Goal: Task Accomplishment & Management: Use online tool/utility

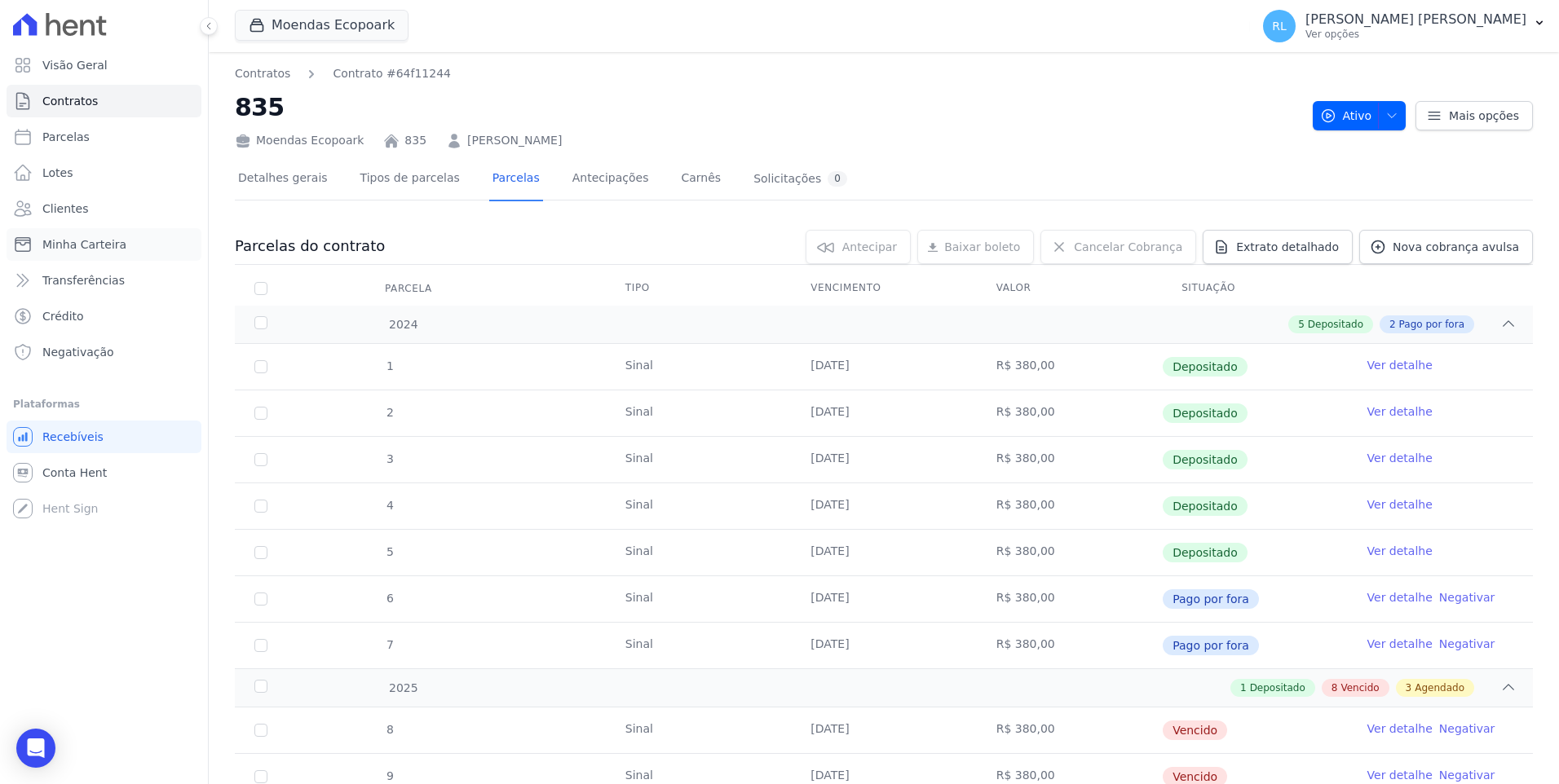
click at [109, 242] on span "Minha Carteira" at bounding box center [85, 245] width 84 height 16
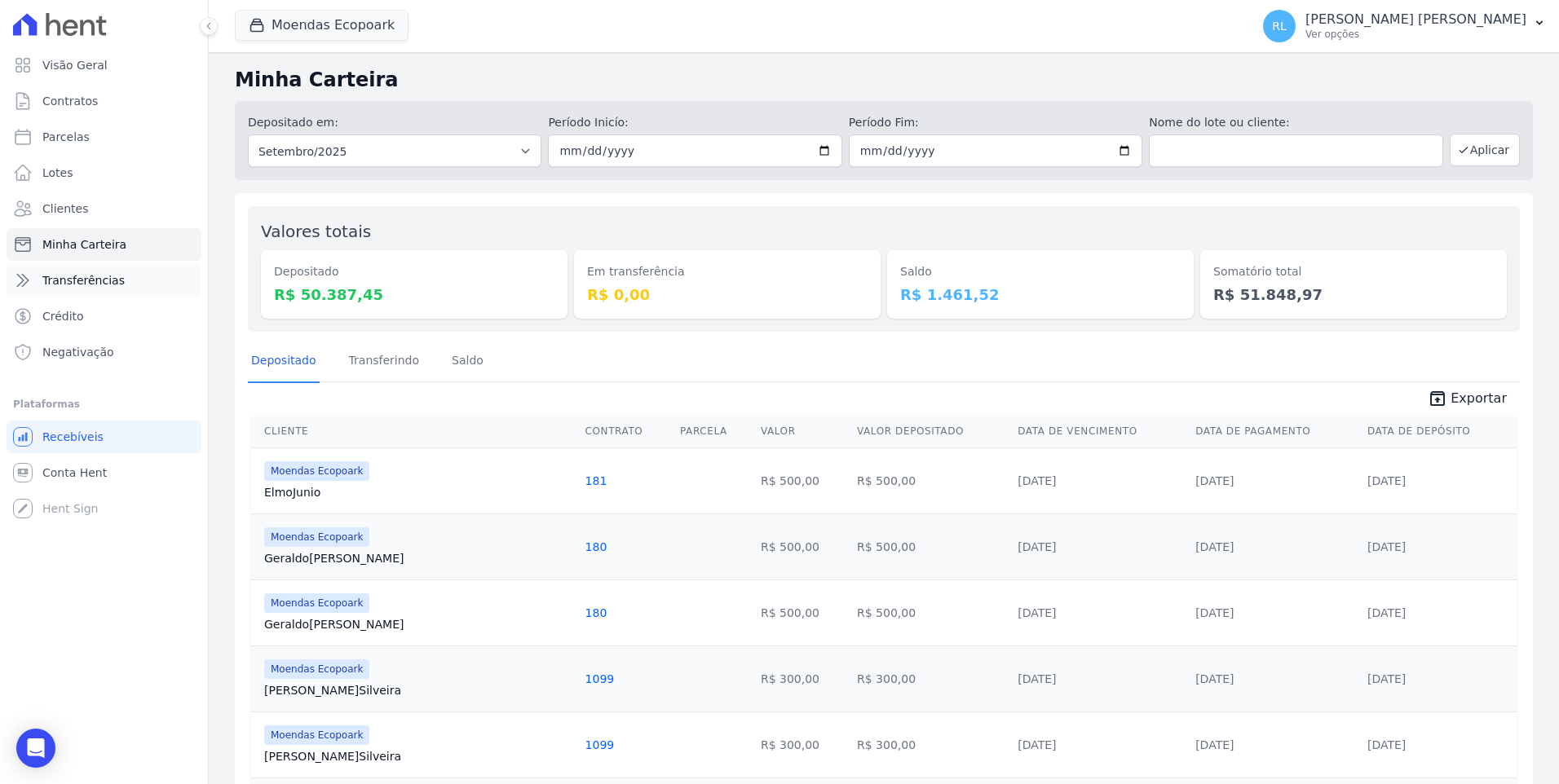
click at [123, 289] on link "Transferências" at bounding box center [104, 280] width 195 height 33
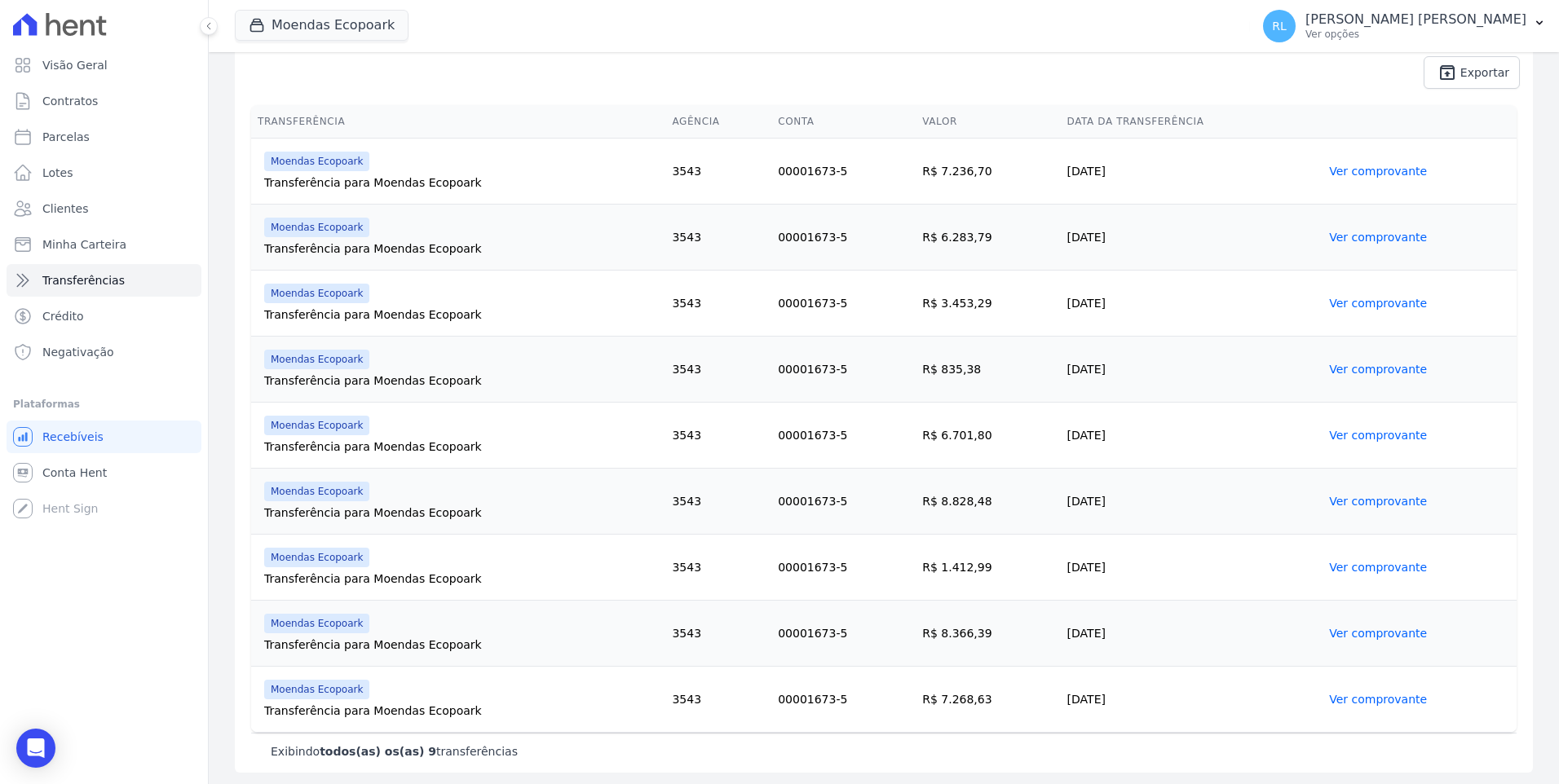
scroll to position [290, 0]
click at [90, 138] on link "Parcelas" at bounding box center [104, 137] width 195 height 33
select select
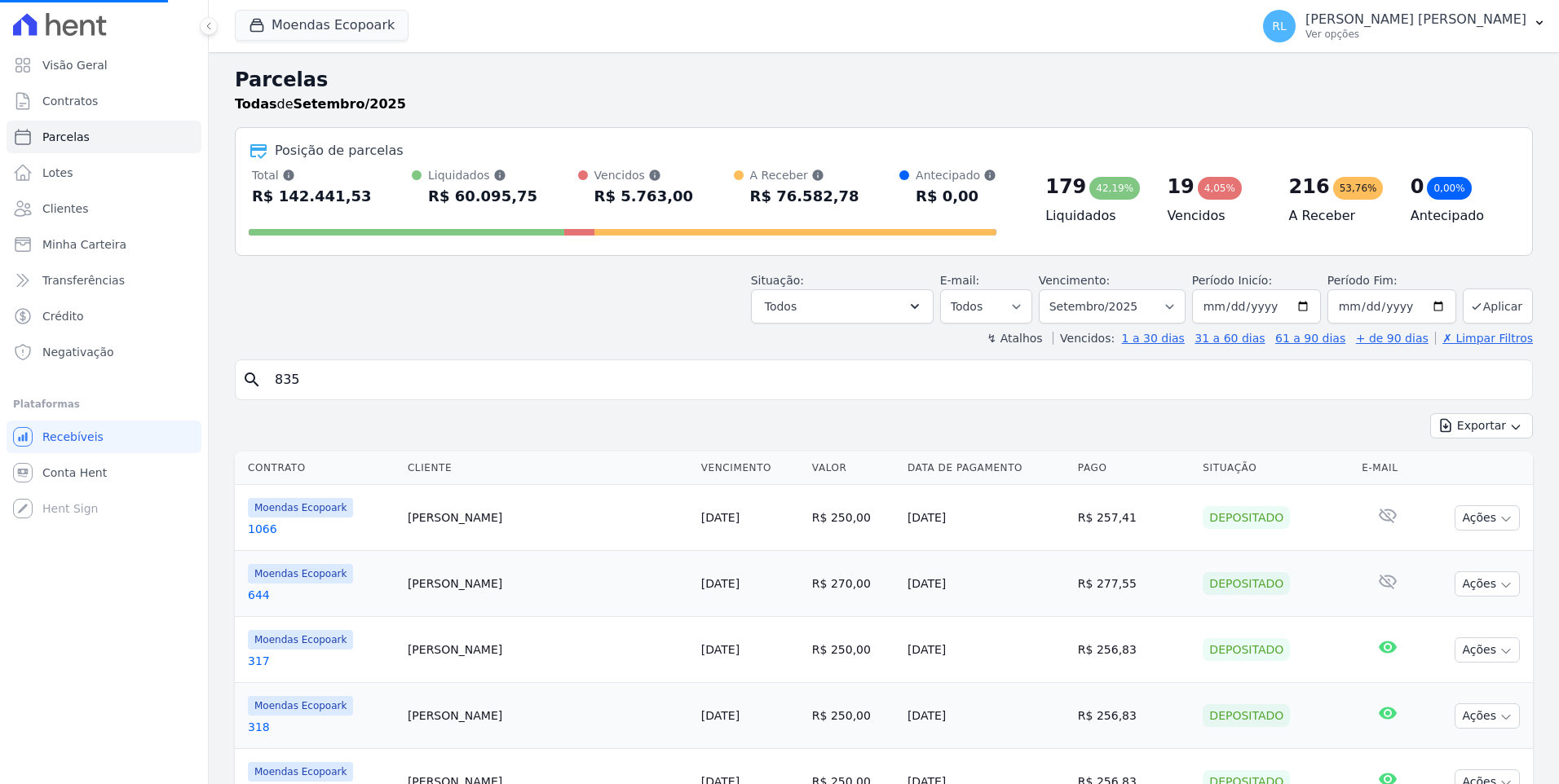
select select
drag, startPoint x: 398, startPoint y: 391, endPoint x: 317, endPoint y: 391, distance: 81.0
click at [317, 391] on input "search" at bounding box center [895, 380] width 1260 height 33
type input "601"
select select
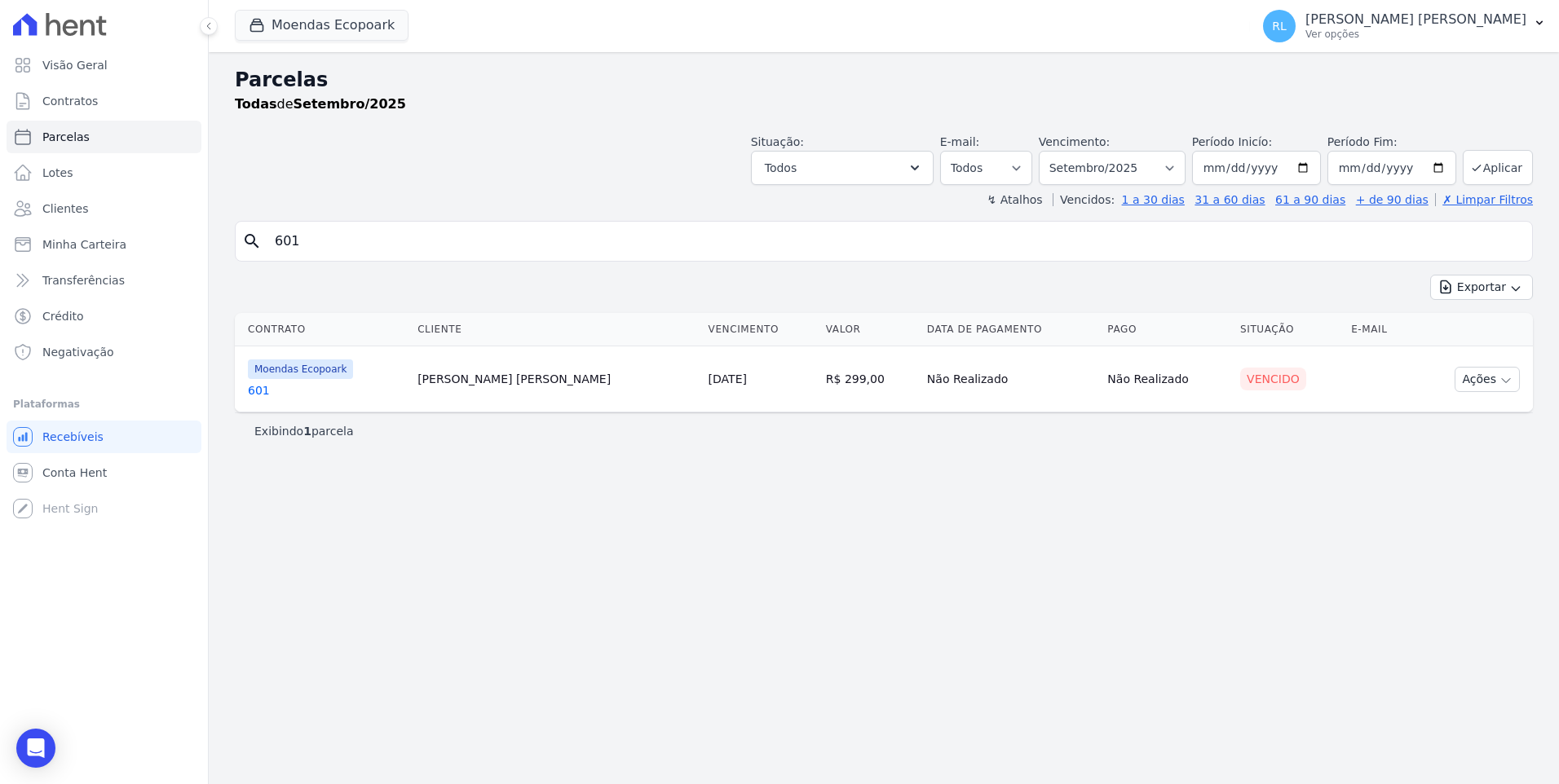
click at [253, 392] on link "601" at bounding box center [326, 391] width 157 height 16
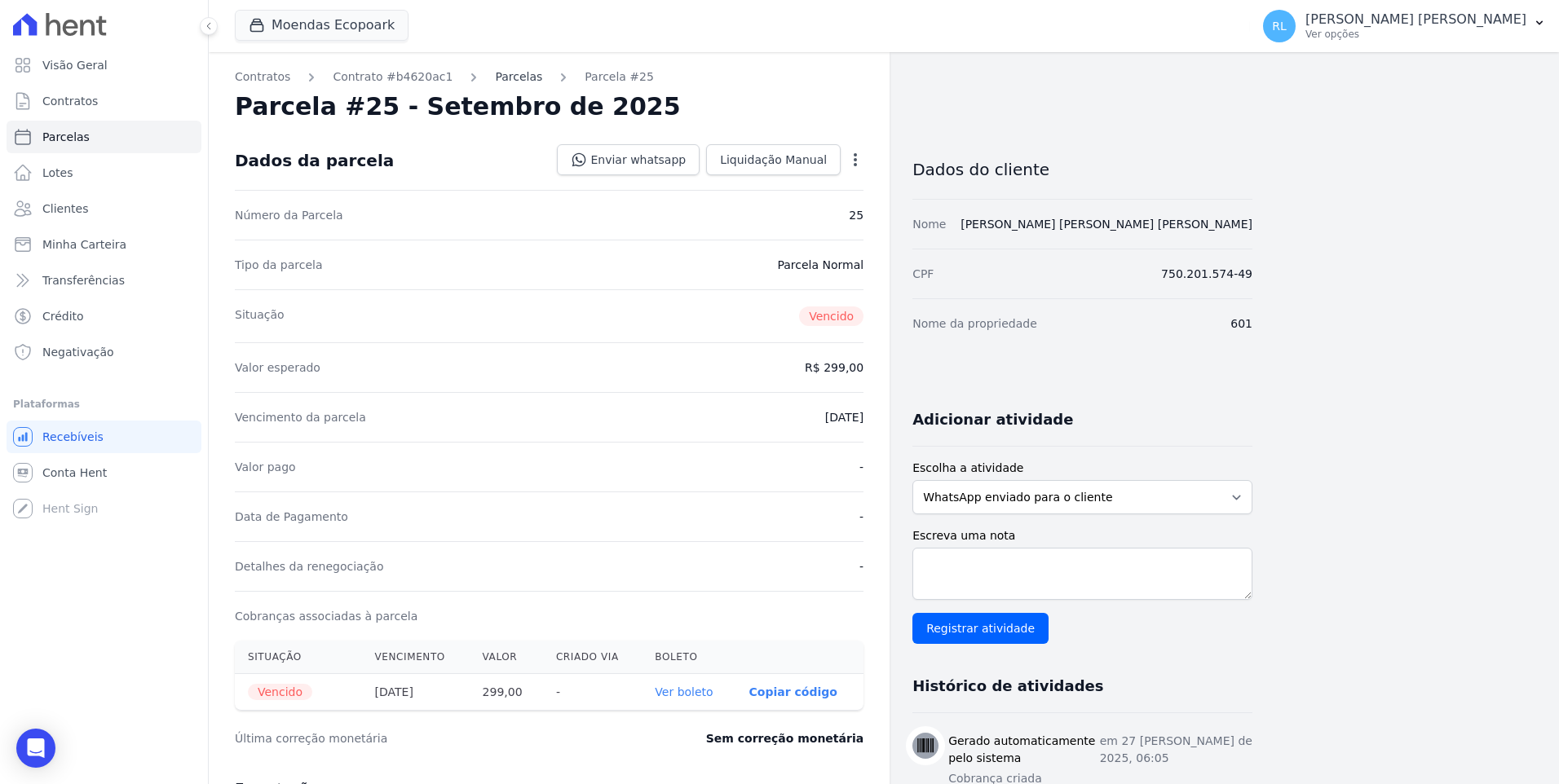
click at [499, 73] on link "Parcelas" at bounding box center [519, 76] width 47 height 17
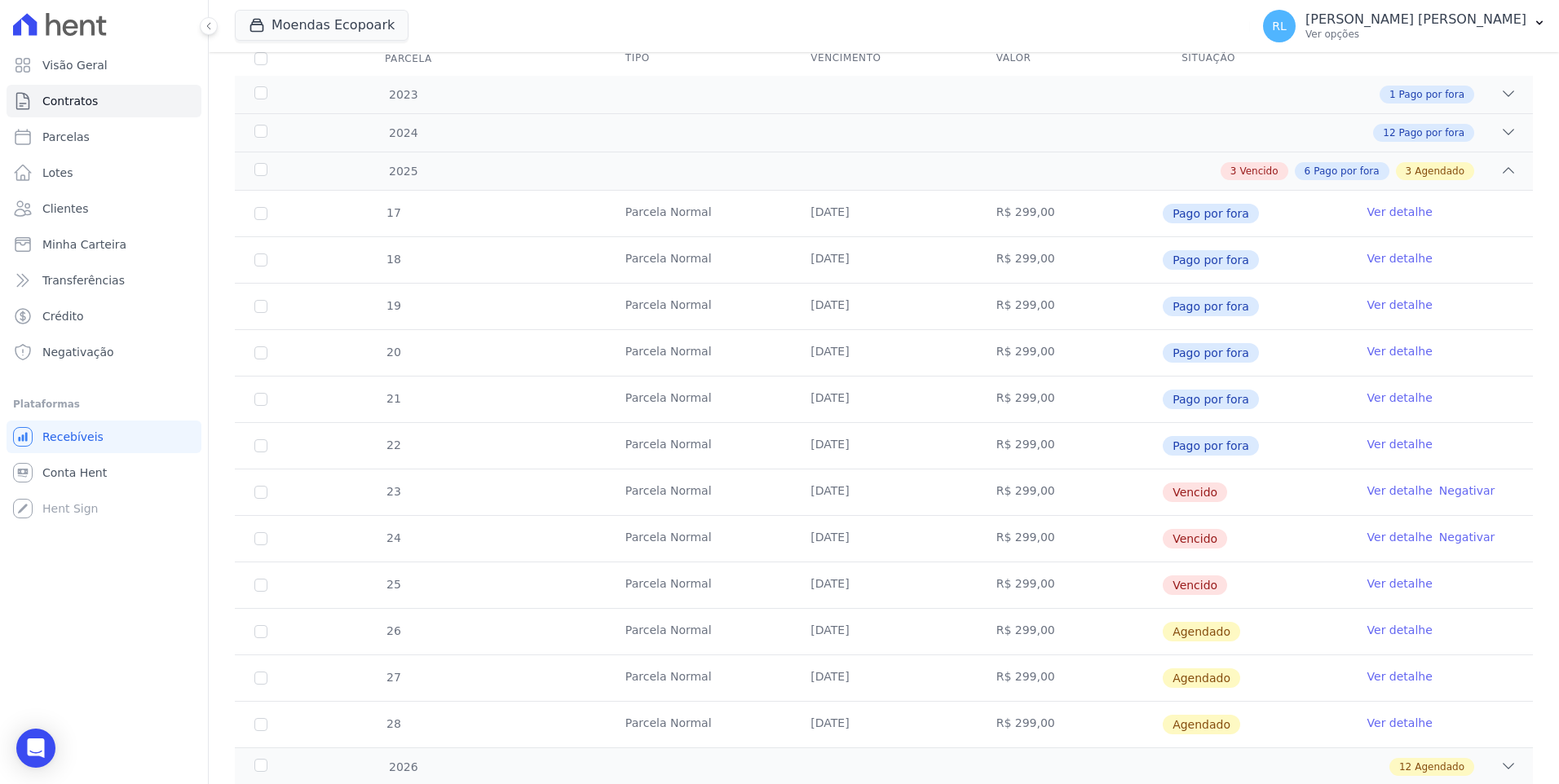
scroll to position [326, 0]
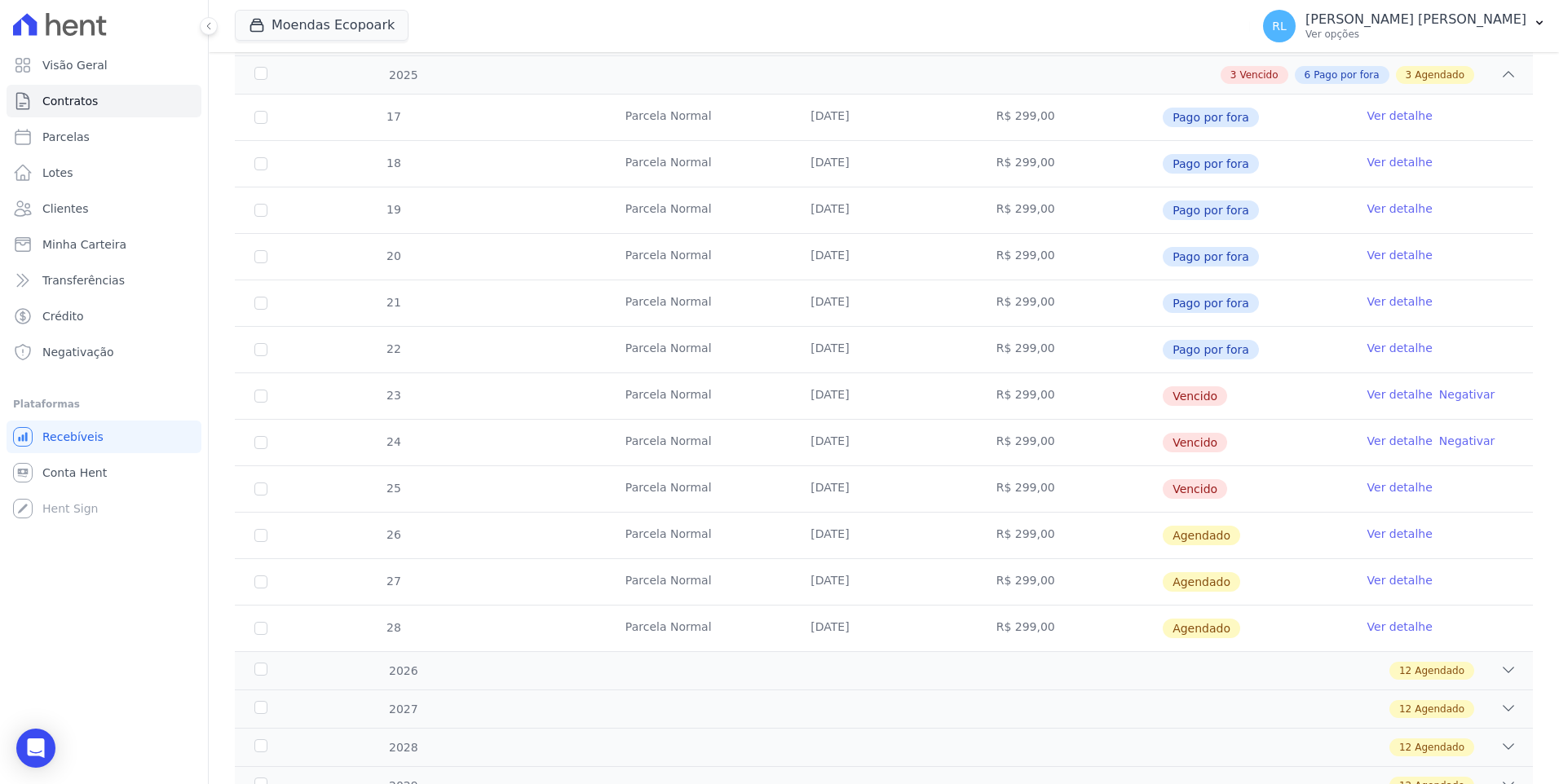
click at [1376, 392] on link "Ver detalhe" at bounding box center [1401, 394] width 66 height 16
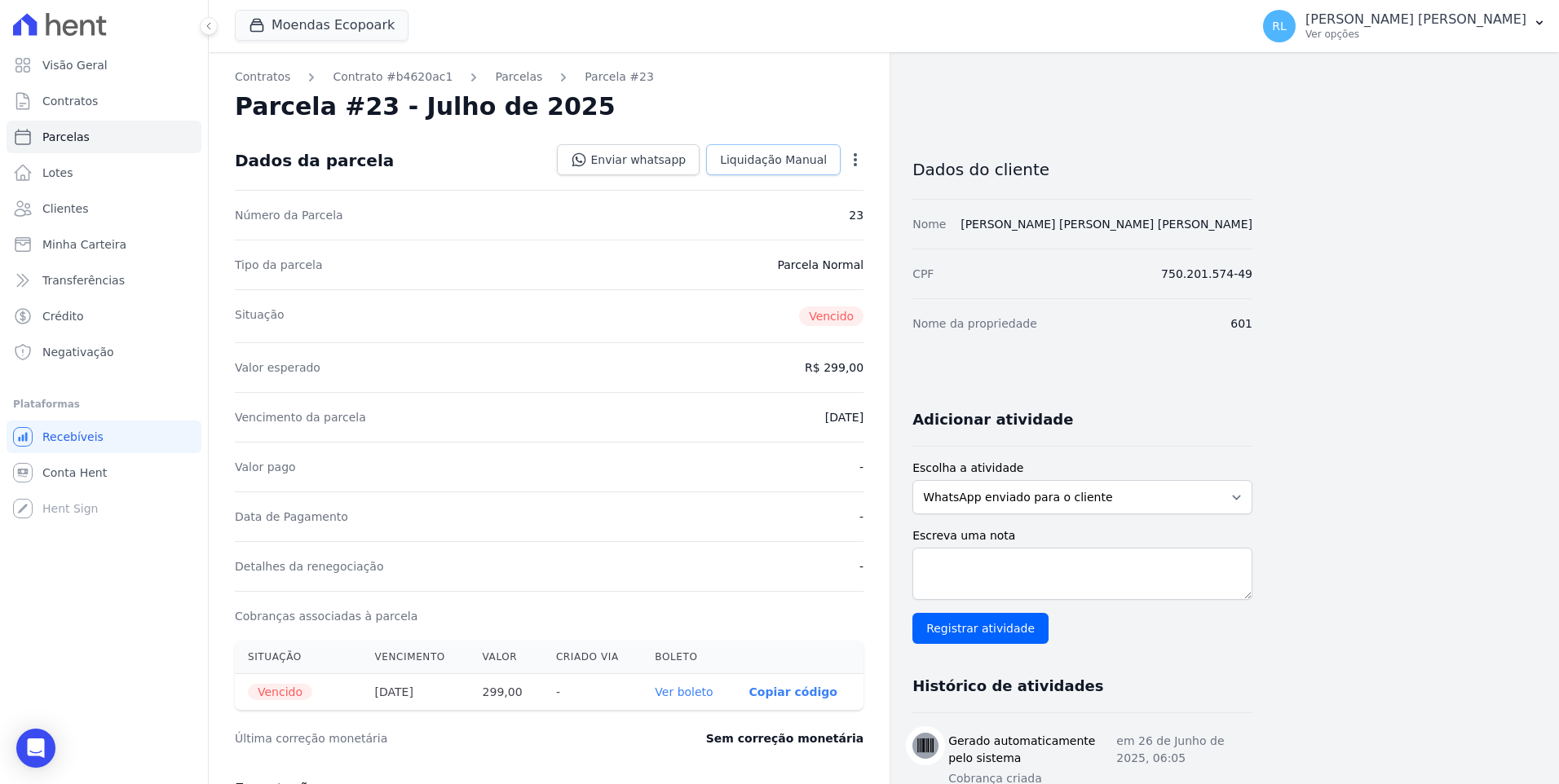
click at [779, 168] on span "Liquidação Manual" at bounding box center [773, 160] width 107 height 16
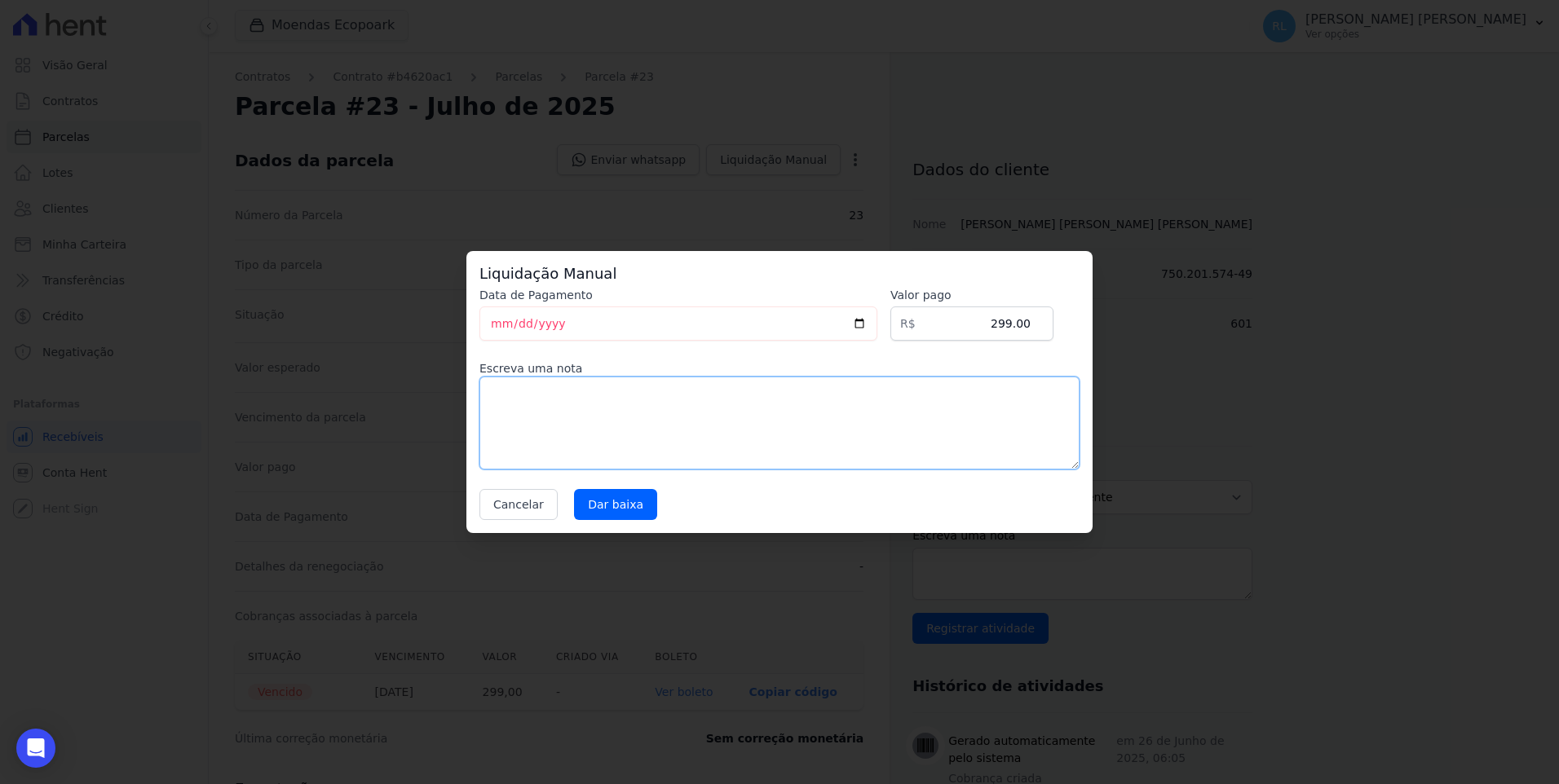
click at [541, 411] on textarea at bounding box center [779, 423] width 600 height 93
type textarea "pix"
click at [614, 511] on input "Dar baixa" at bounding box center [615, 504] width 83 height 31
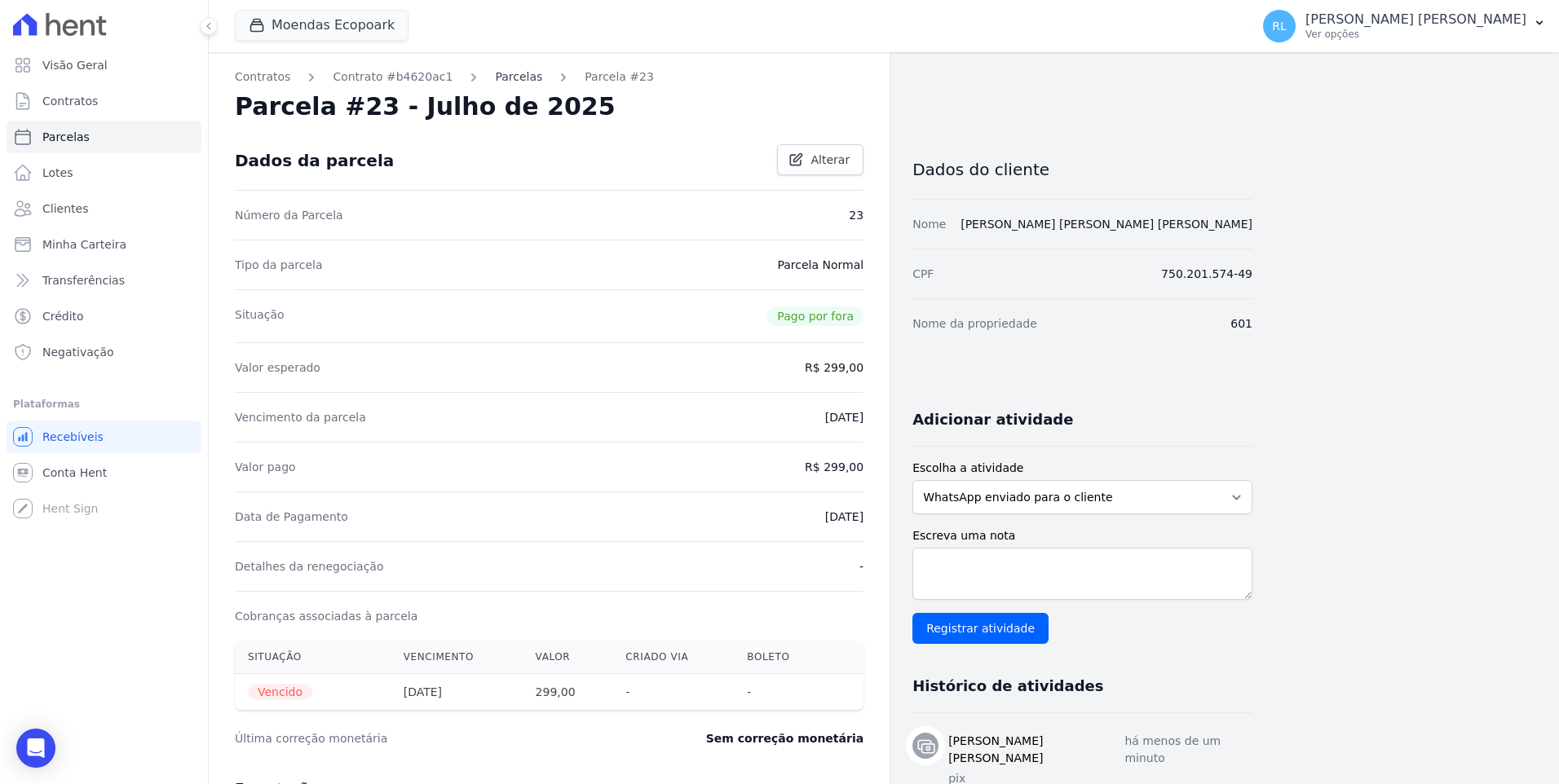
click at [495, 68] on link "Parcelas" at bounding box center [519, 76] width 47 height 17
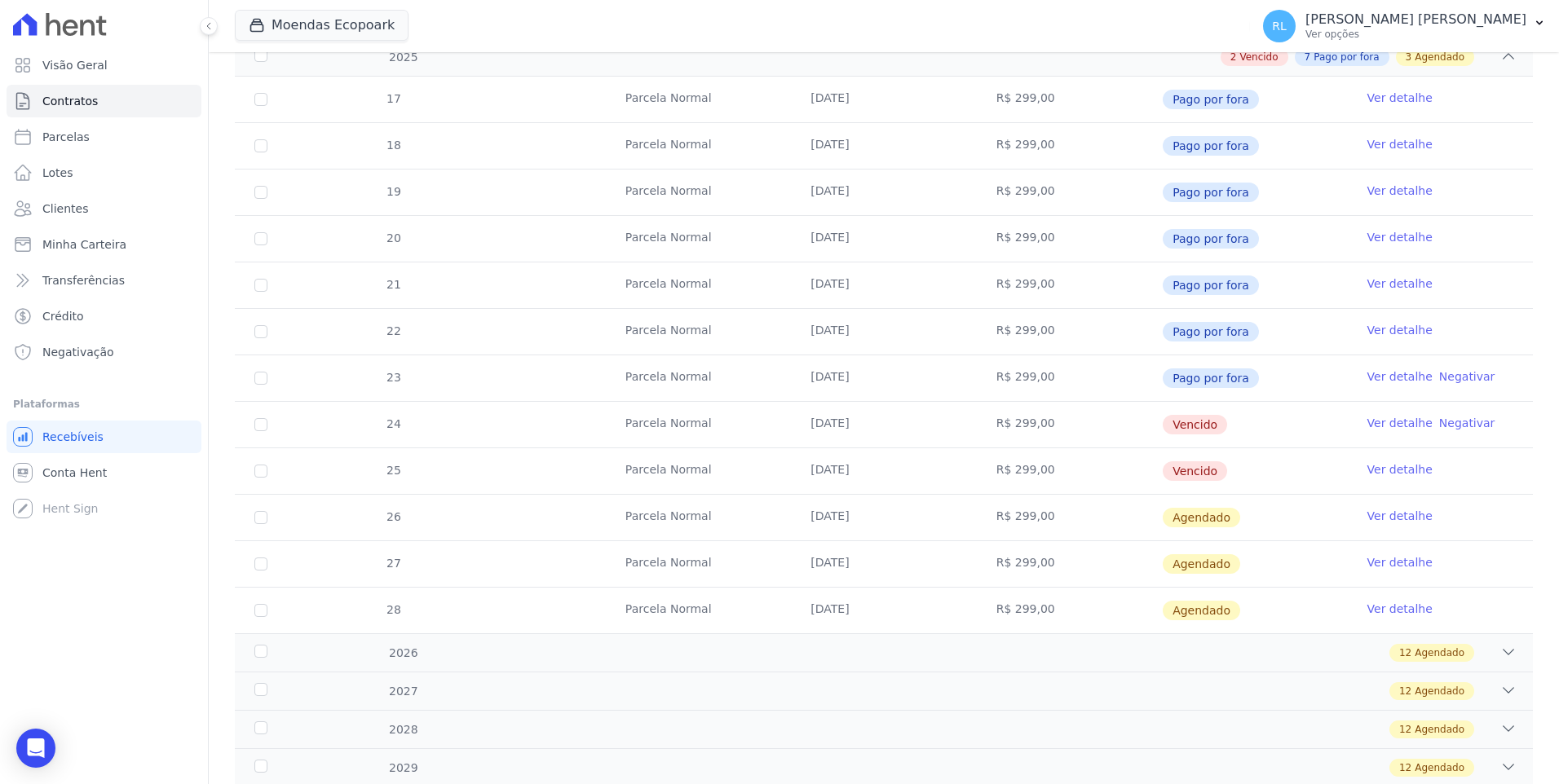
scroll to position [408, 0]
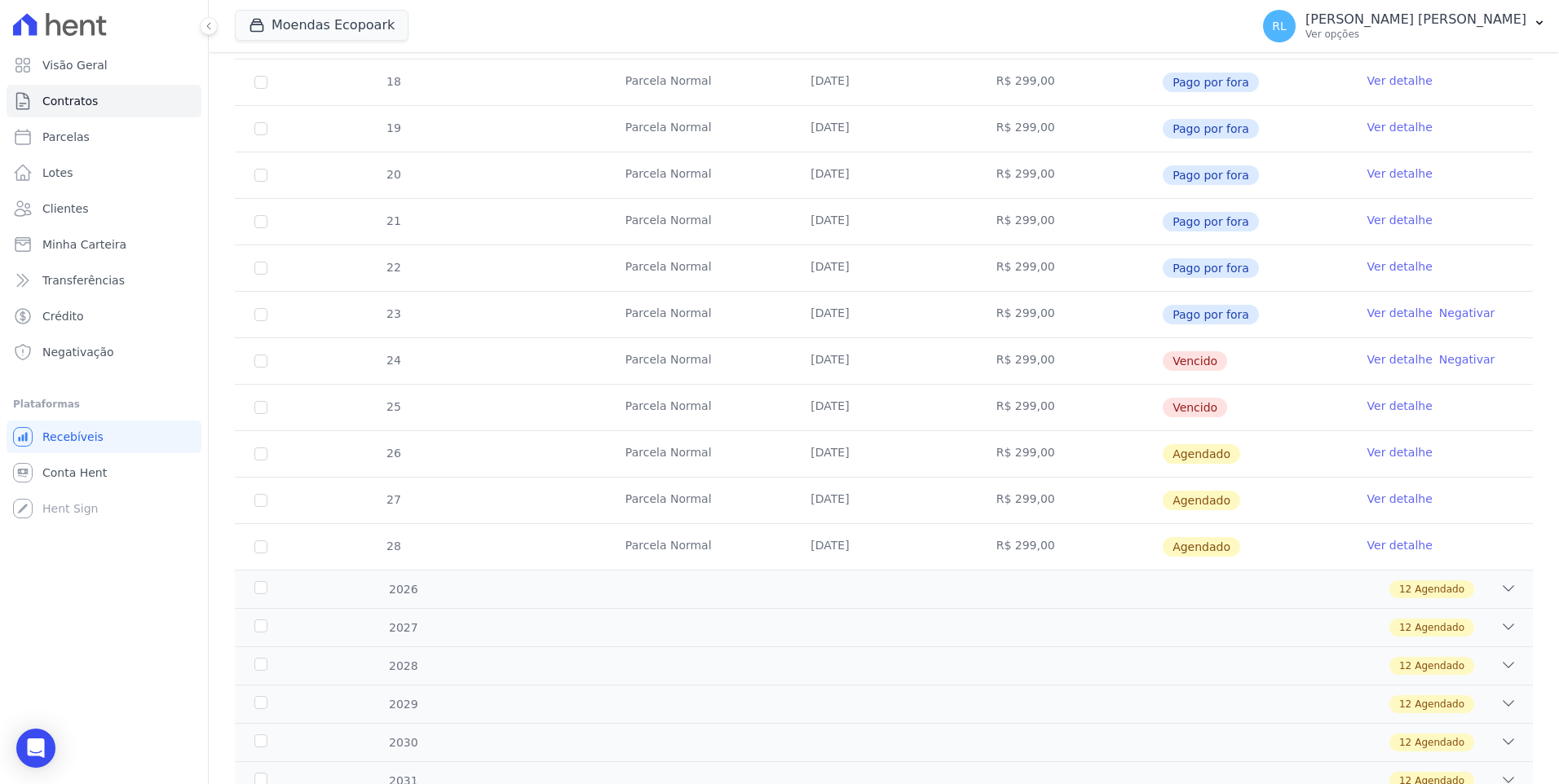
click at [1375, 265] on link "Ver detalhe" at bounding box center [1401, 267] width 66 height 16
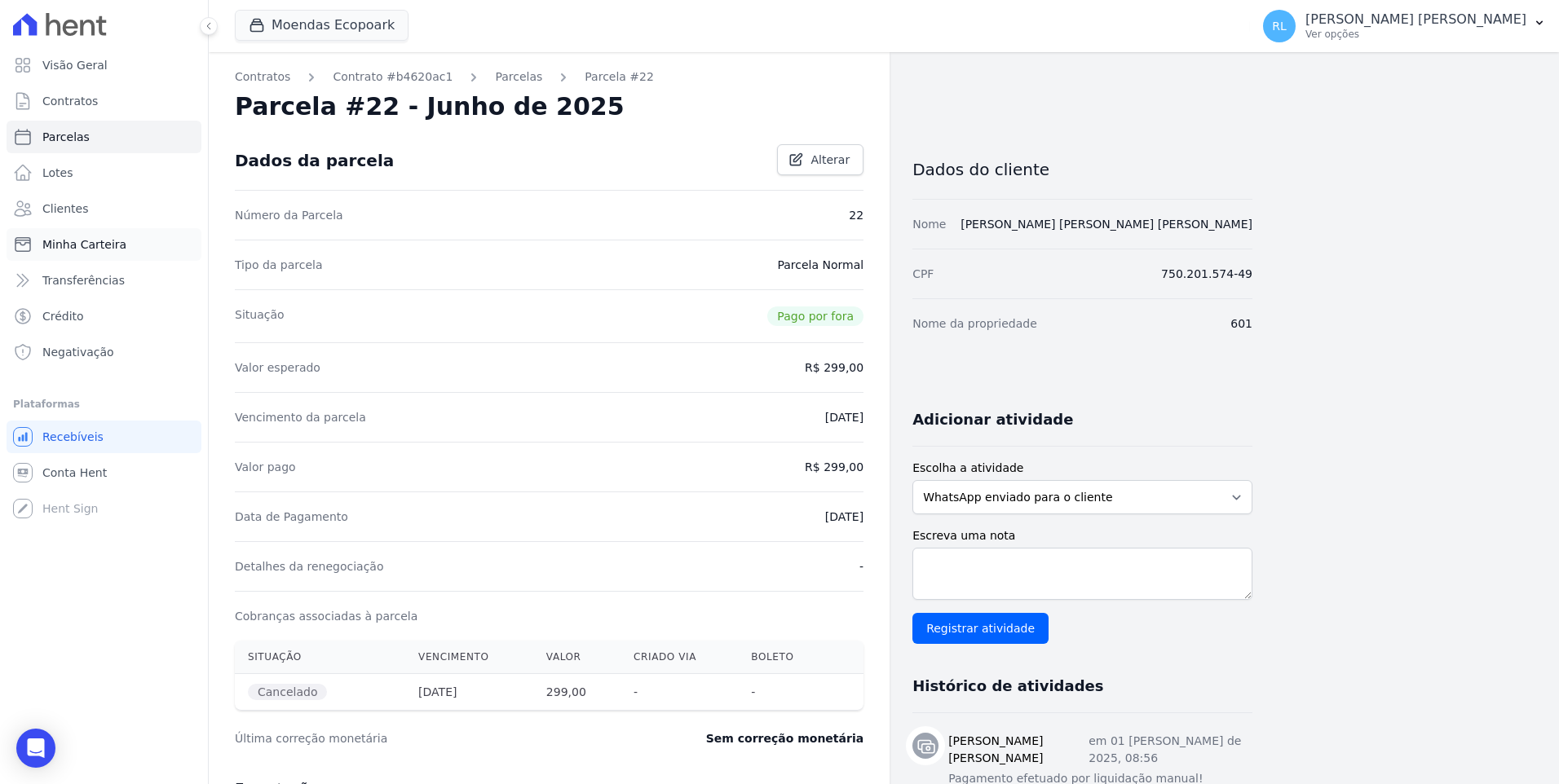
click at [107, 246] on span "Minha Carteira" at bounding box center [85, 245] width 84 height 16
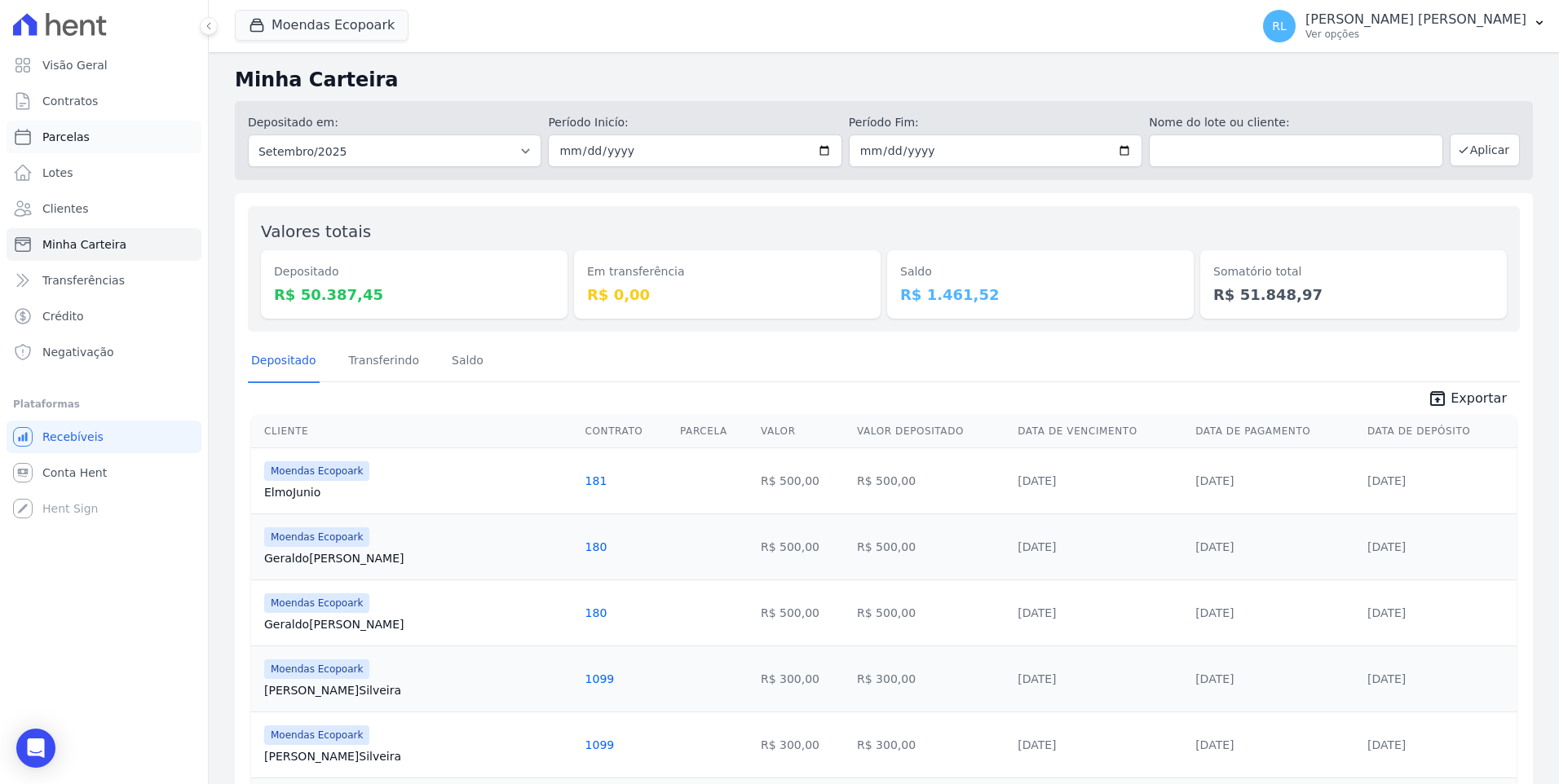
click at [79, 139] on span "Parcelas" at bounding box center [66, 137] width 47 height 16
select select
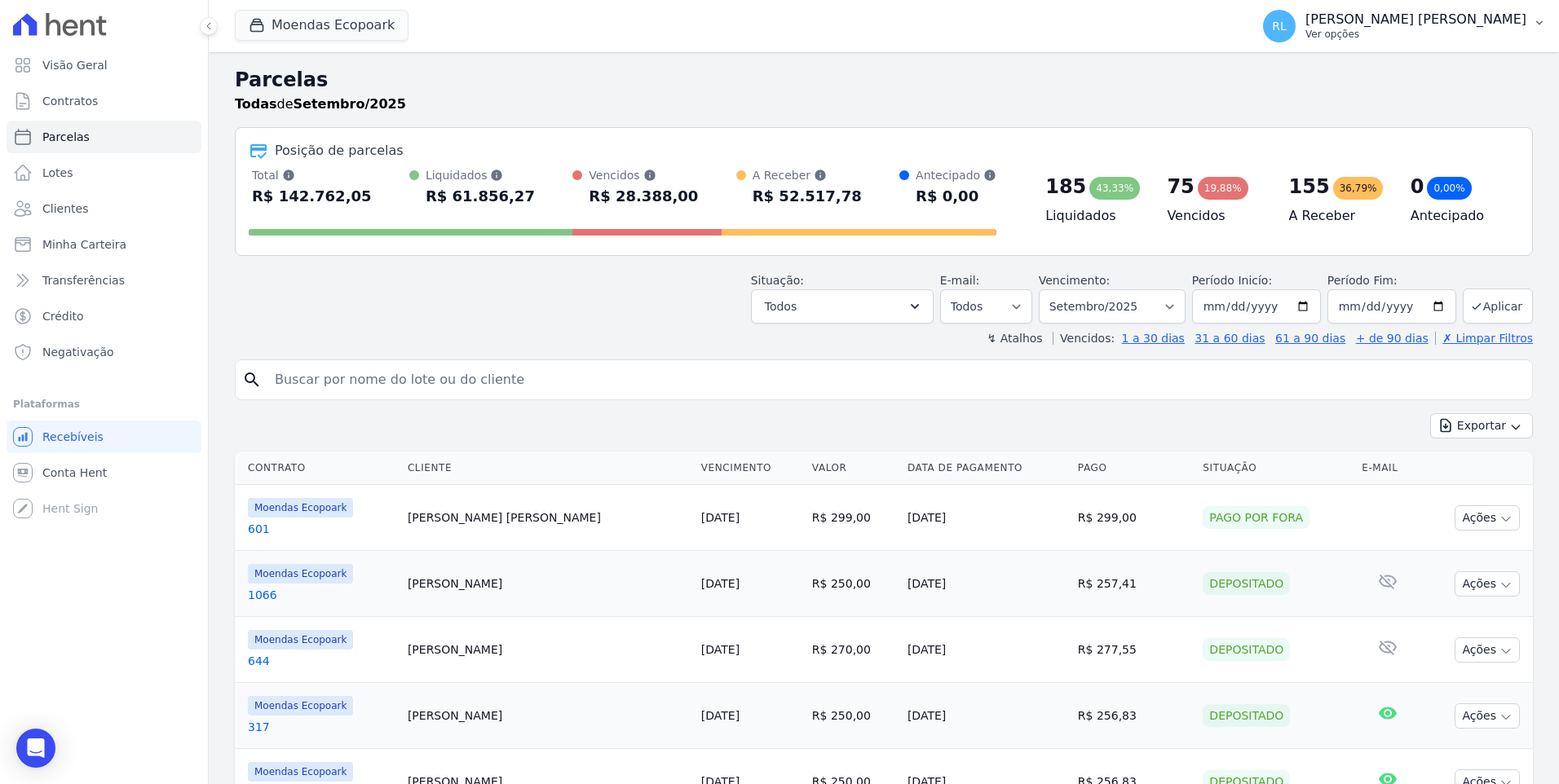
click at [1538, 19] on icon "button" at bounding box center [1539, 23] width 13 height 13
click at [1399, 106] on link "Faturas" at bounding box center [1454, 107] width 209 height 29
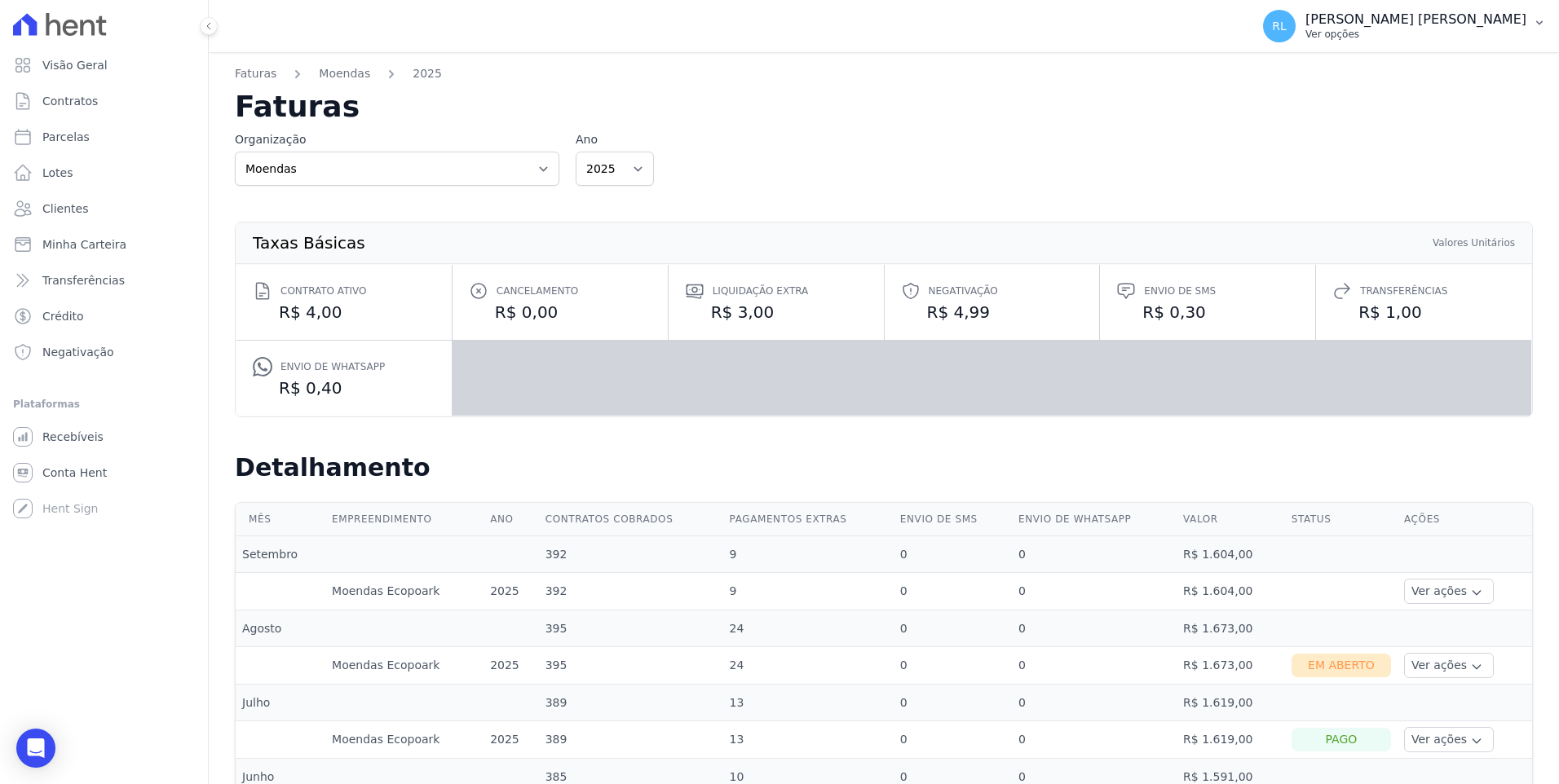
click at [1534, 32] on button "[PERSON_NAME] [PERSON_NAME] Ver opções" at bounding box center [1404, 26] width 309 height 46
click at [1463, 80] on link "Perfil do empreendimento" at bounding box center [1454, 70] width 209 height 29
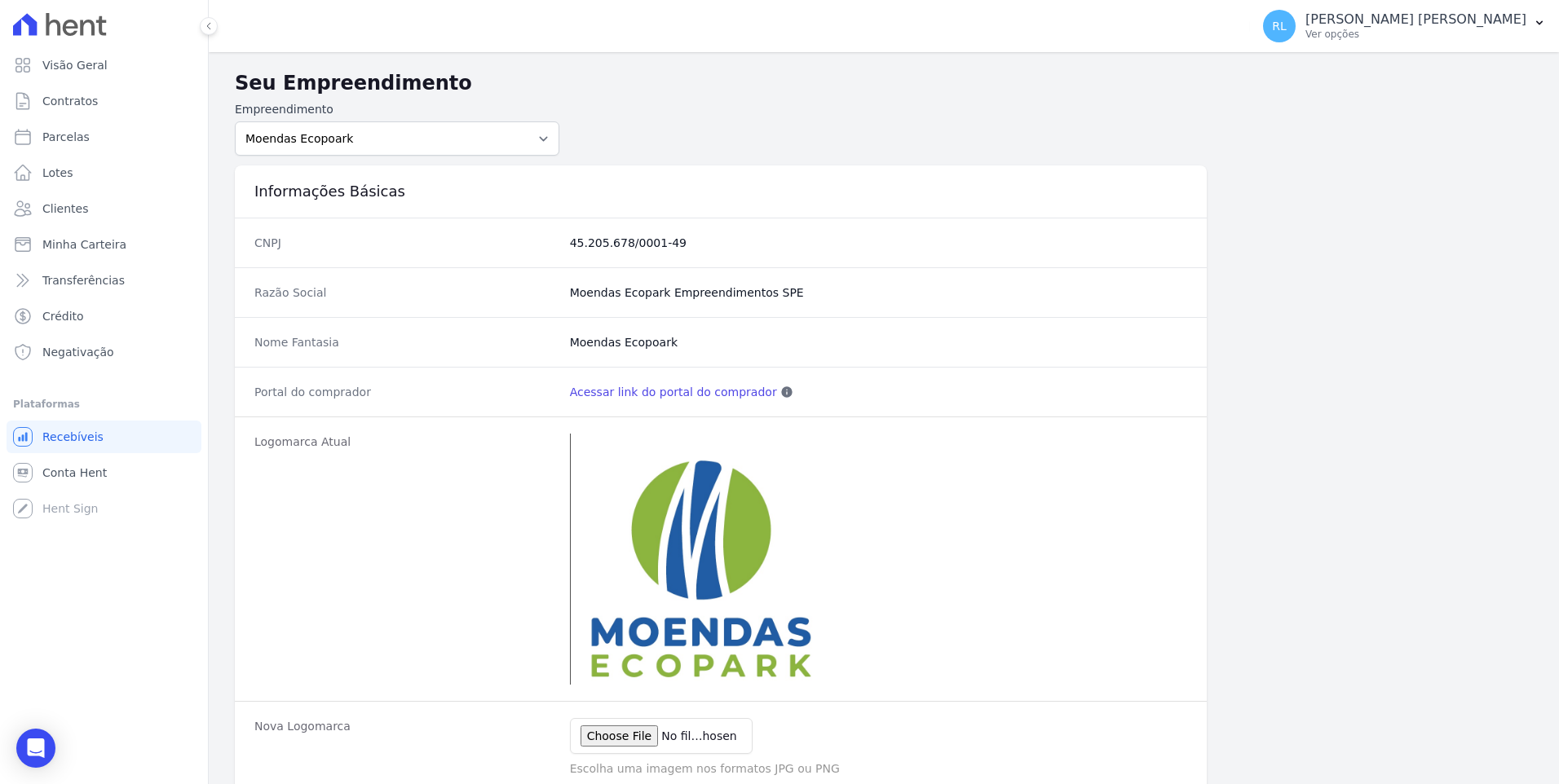
click at [640, 391] on link "Acessar link do portal do comprador" at bounding box center [673, 392] width 207 height 16
click at [89, 127] on link "Parcelas" at bounding box center [104, 137] width 195 height 33
select select
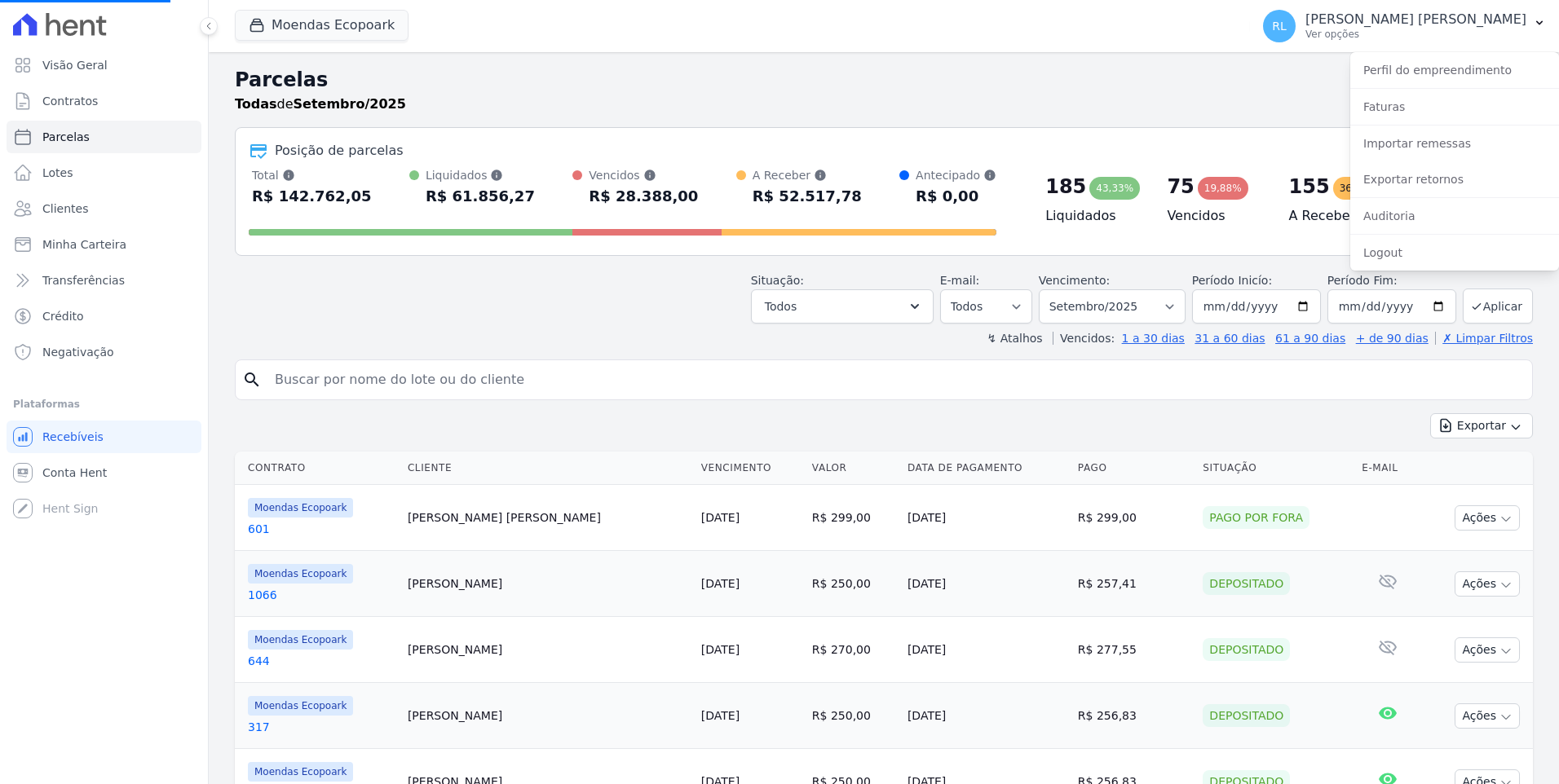
click at [456, 378] on input "search" at bounding box center [895, 380] width 1260 height 33
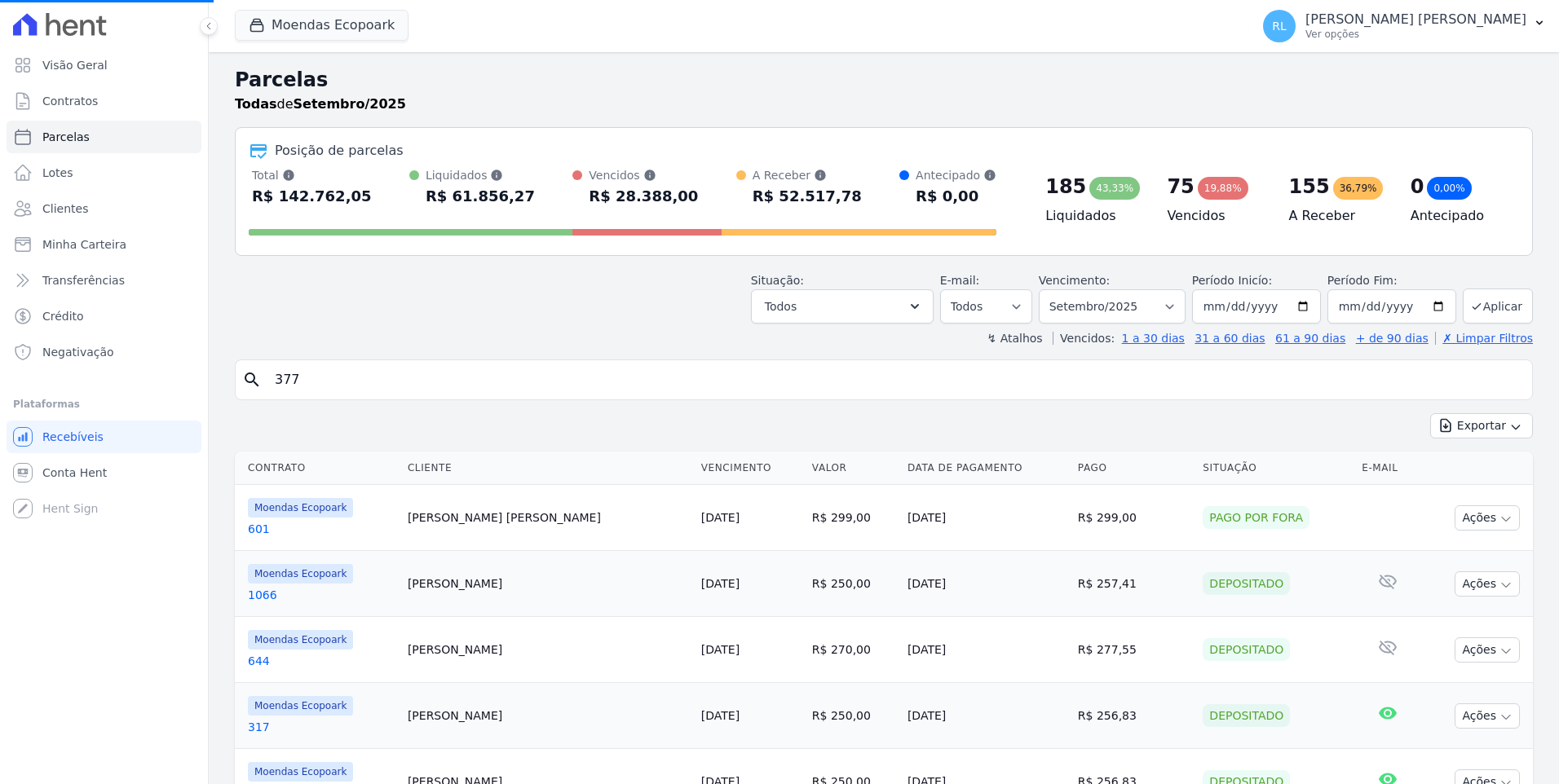
type input "377"
select select
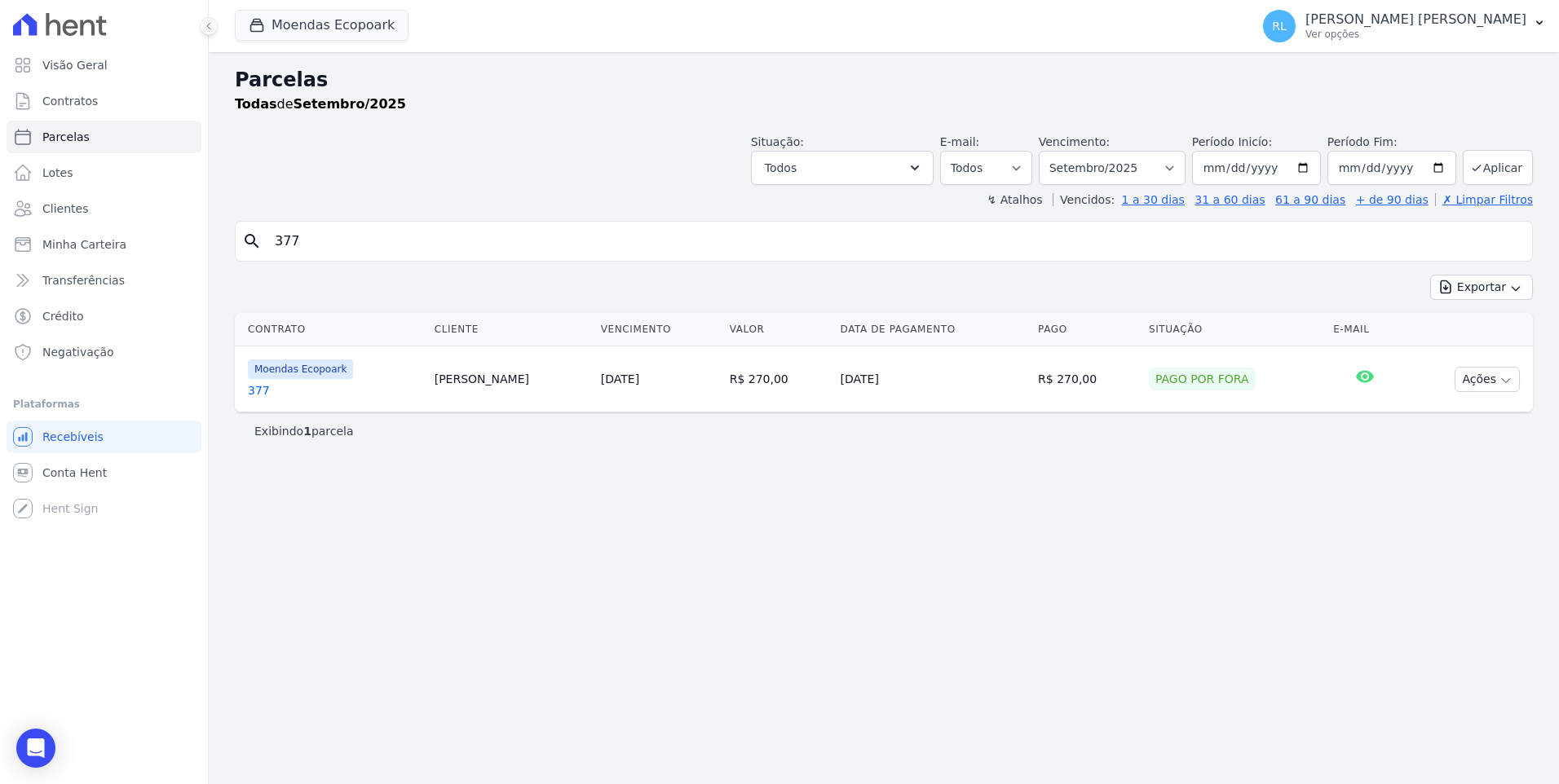
click at [260, 393] on link "377" at bounding box center [334, 391] width 174 height 16
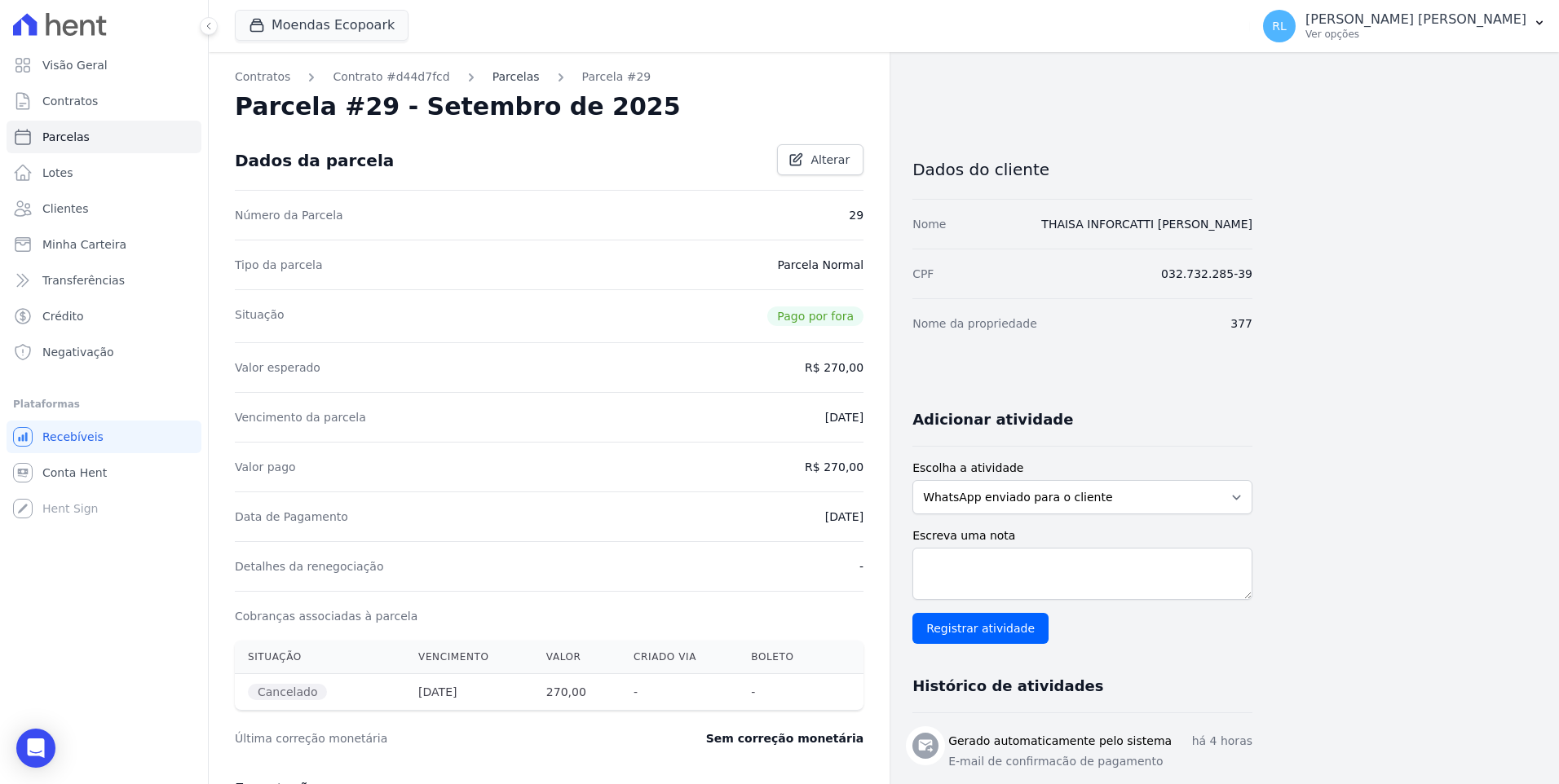
click at [511, 74] on link "Parcelas" at bounding box center [516, 76] width 47 height 17
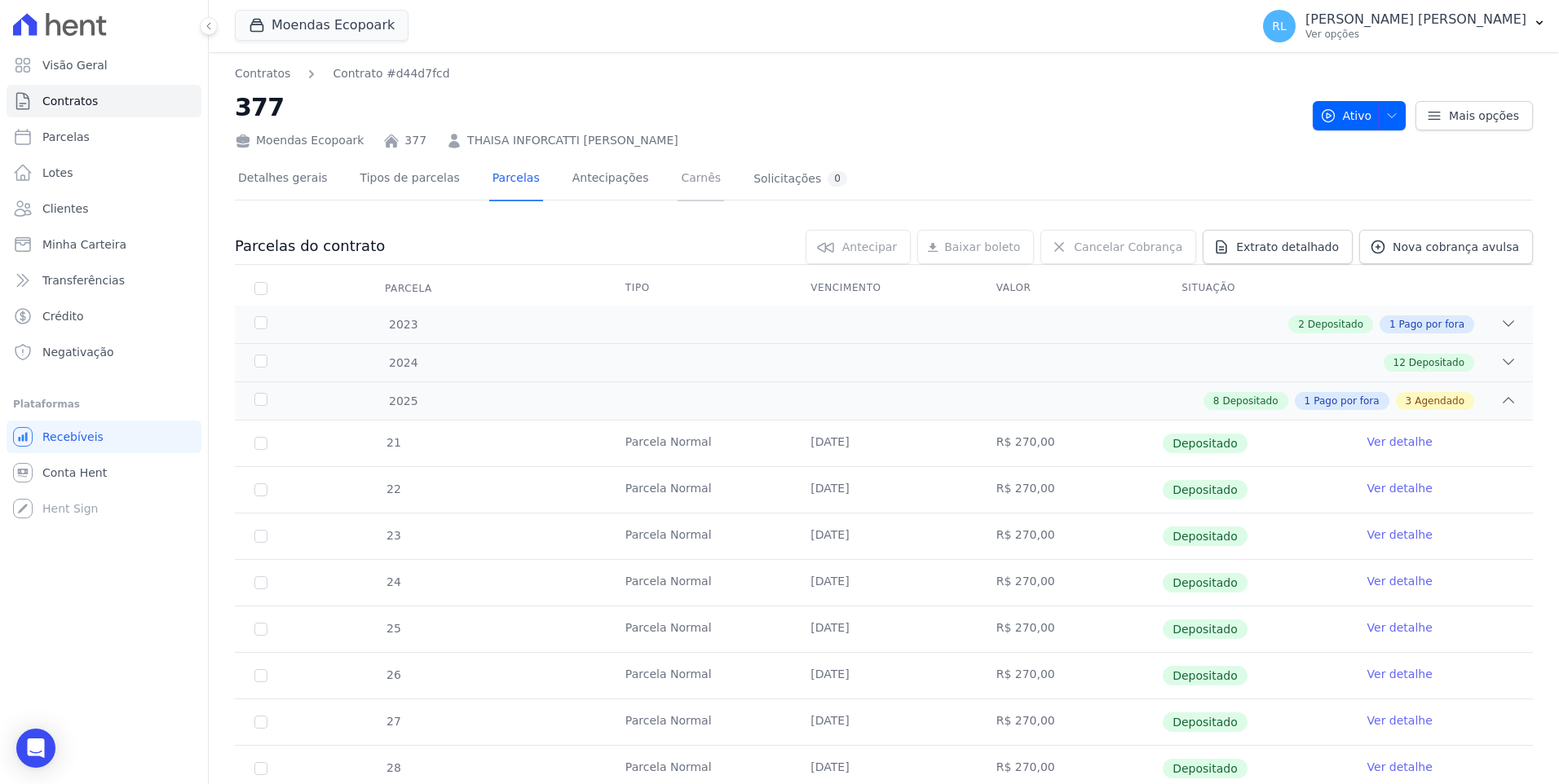
click at [678, 179] on link "Carnês" at bounding box center [700, 179] width 46 height 43
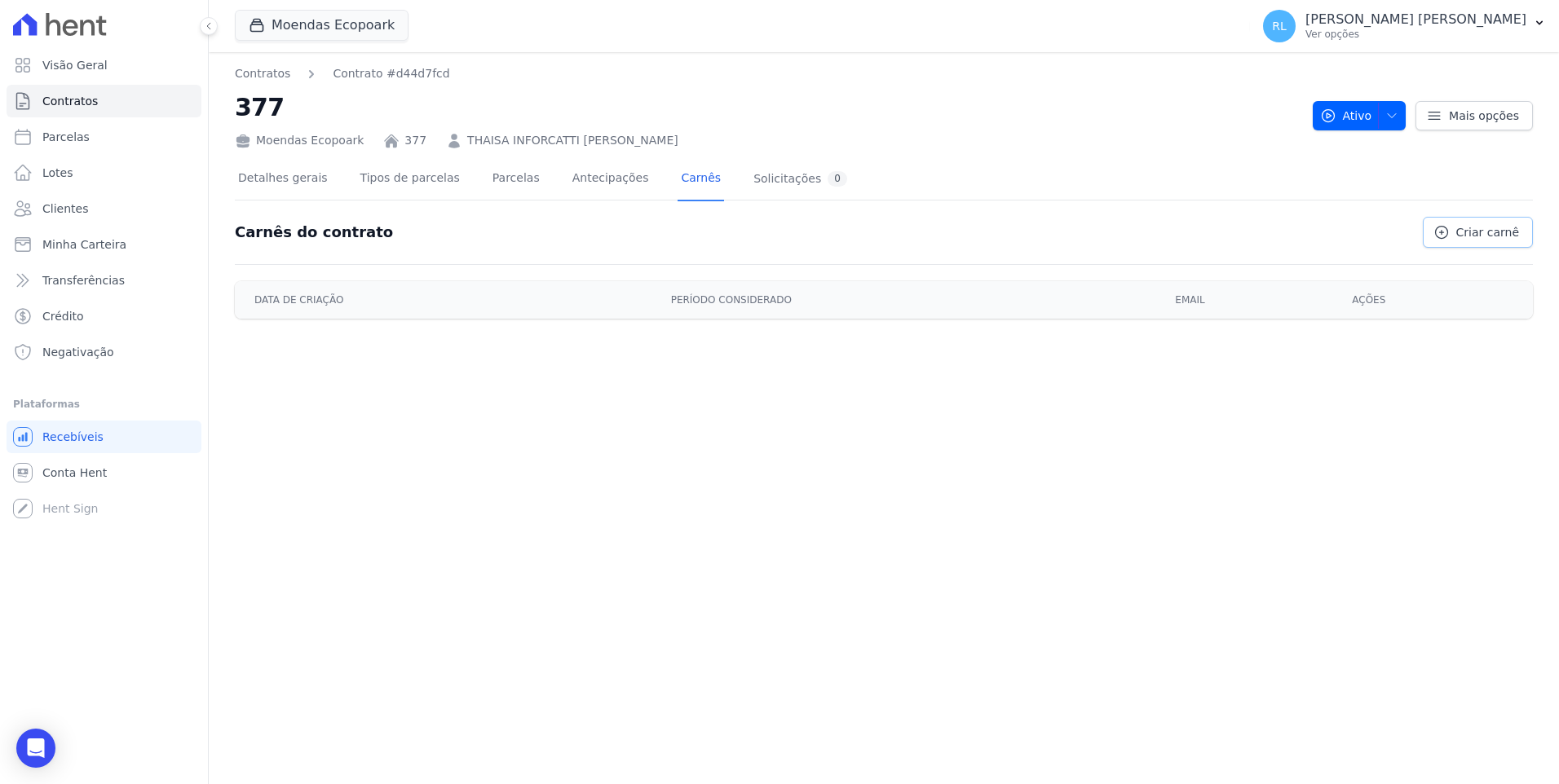
click at [1472, 236] on span "Criar carnê" at bounding box center [1487, 232] width 63 height 16
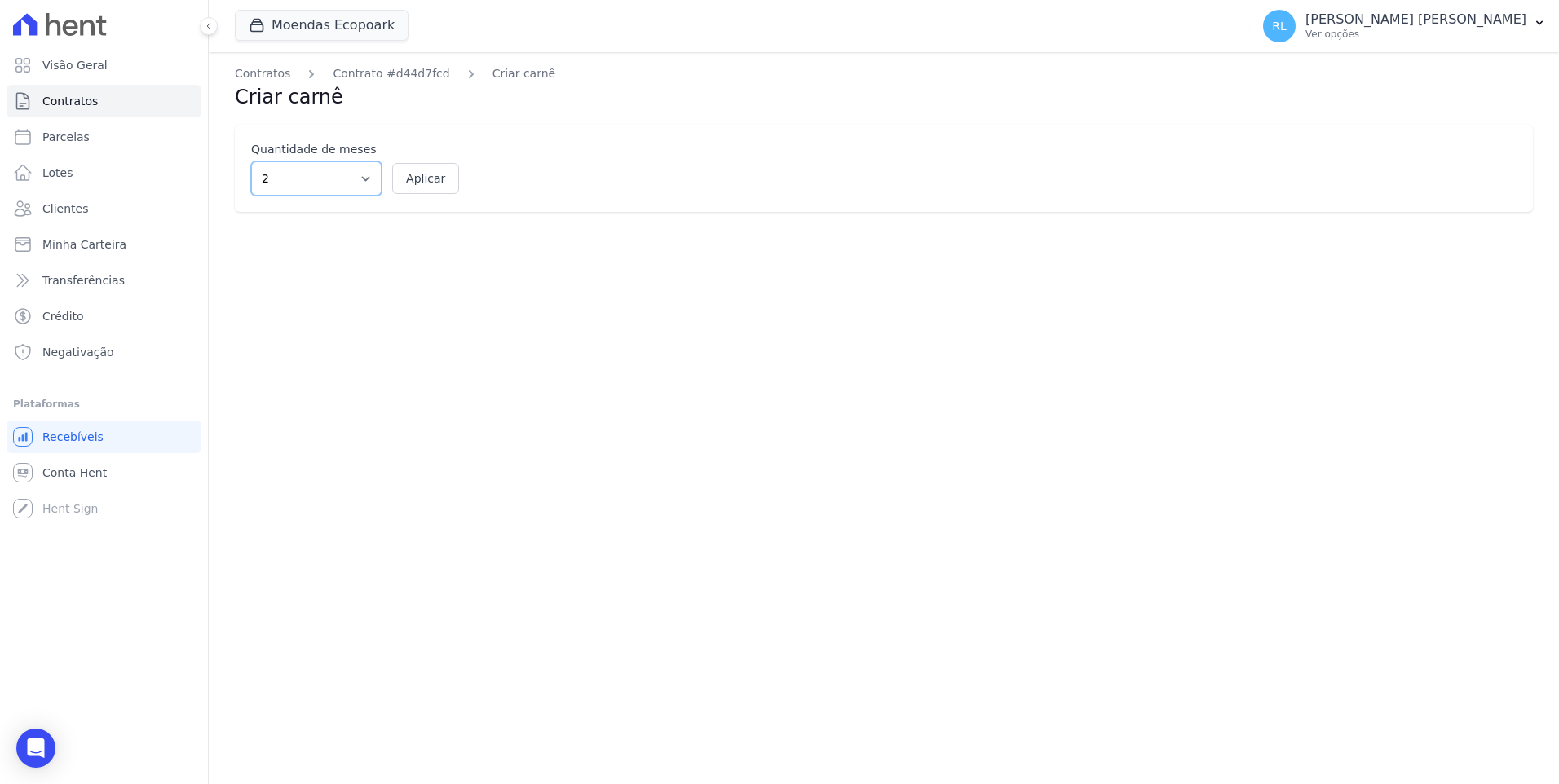
click at [354, 190] on select "2 3 4 5 6 7 8 9 10 11 12" at bounding box center [316, 178] width 130 height 35
select select "5"
click at [251, 161] on select "2 3 4 5 6 7 8 9 10 11 12" at bounding box center [316, 178] width 130 height 35
click at [422, 173] on button "Aplicar" at bounding box center [425, 178] width 66 height 31
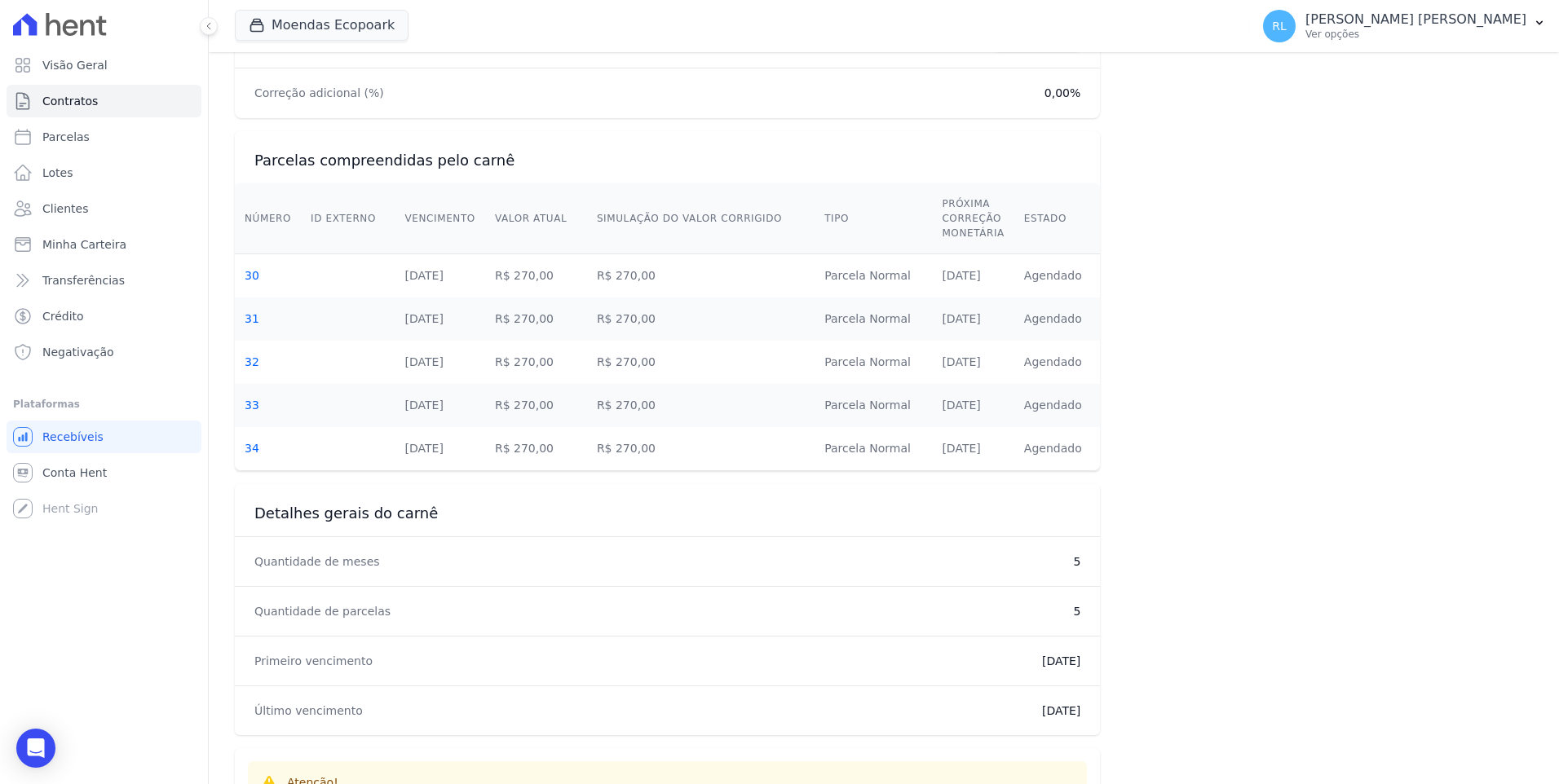
scroll to position [432, 0]
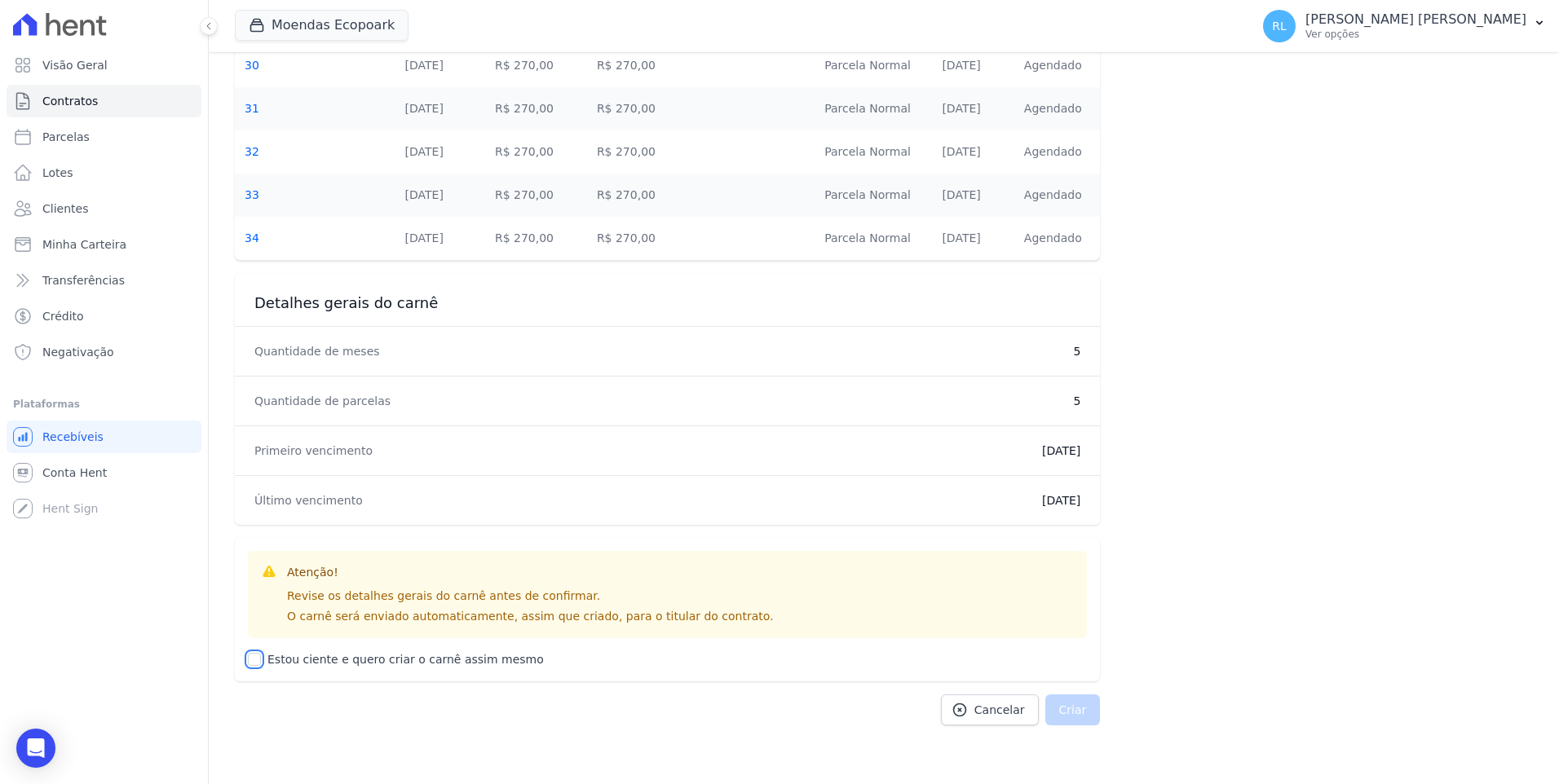
click at [258, 663] on input "Estou ciente e quero criar o carnê assim mesmo" at bounding box center [254, 659] width 13 height 13
checkbox input "true"
click at [1081, 718] on button "Criar" at bounding box center [1073, 710] width 56 height 31
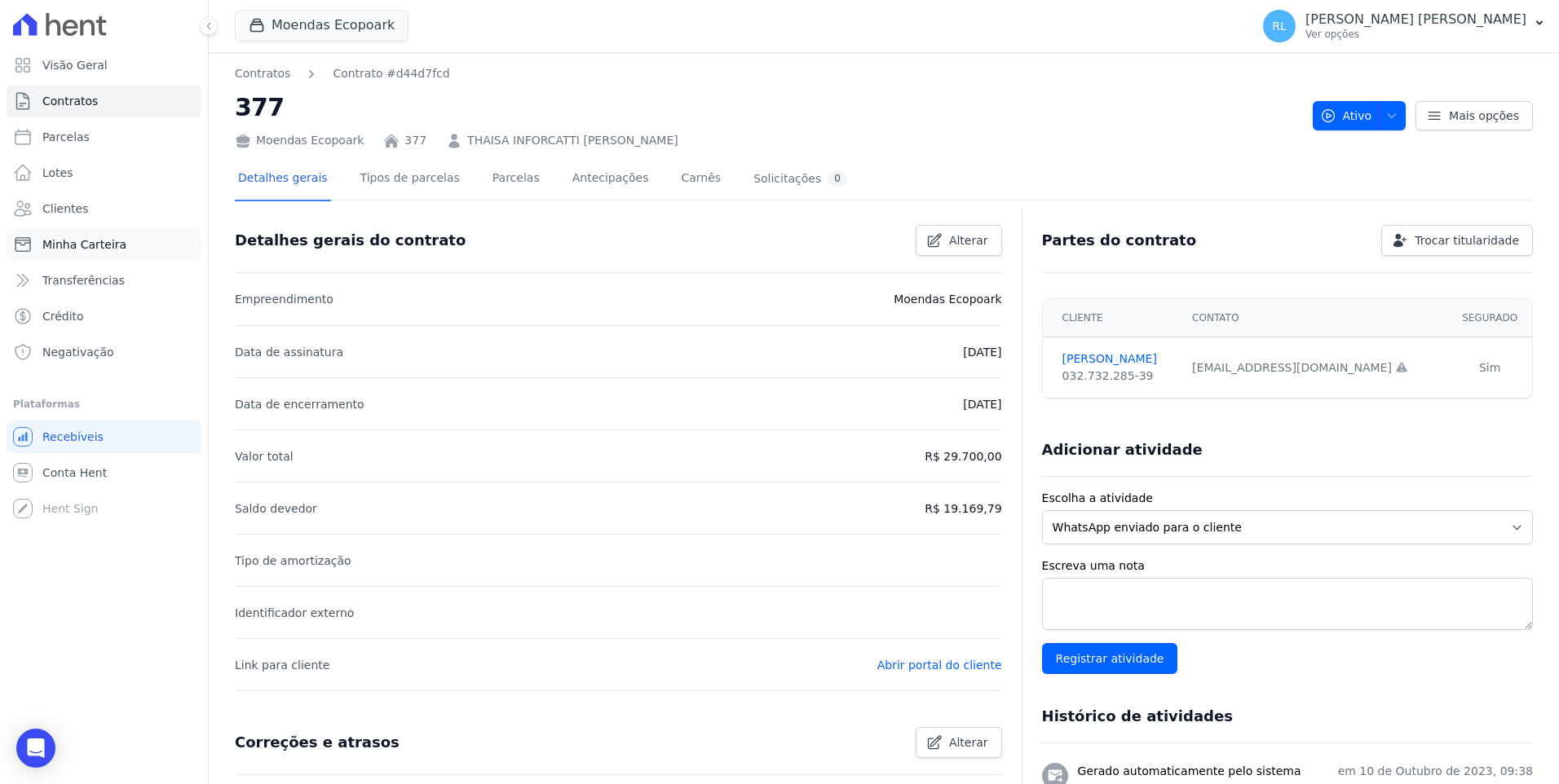
click at [107, 236] on link "Minha Carteira" at bounding box center [104, 245] width 195 height 33
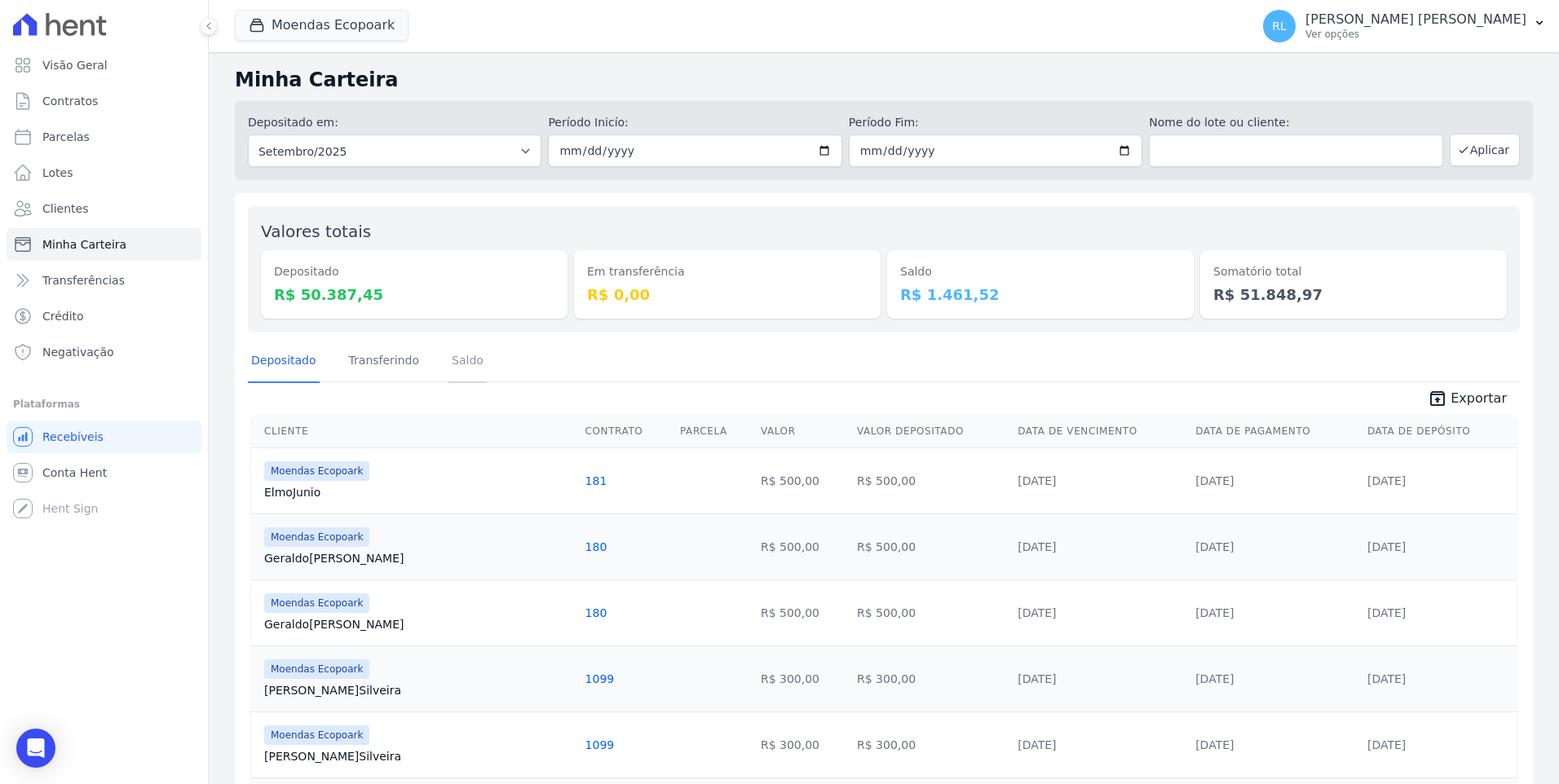
click at [464, 366] on link "Saldo" at bounding box center [467, 361] width 38 height 43
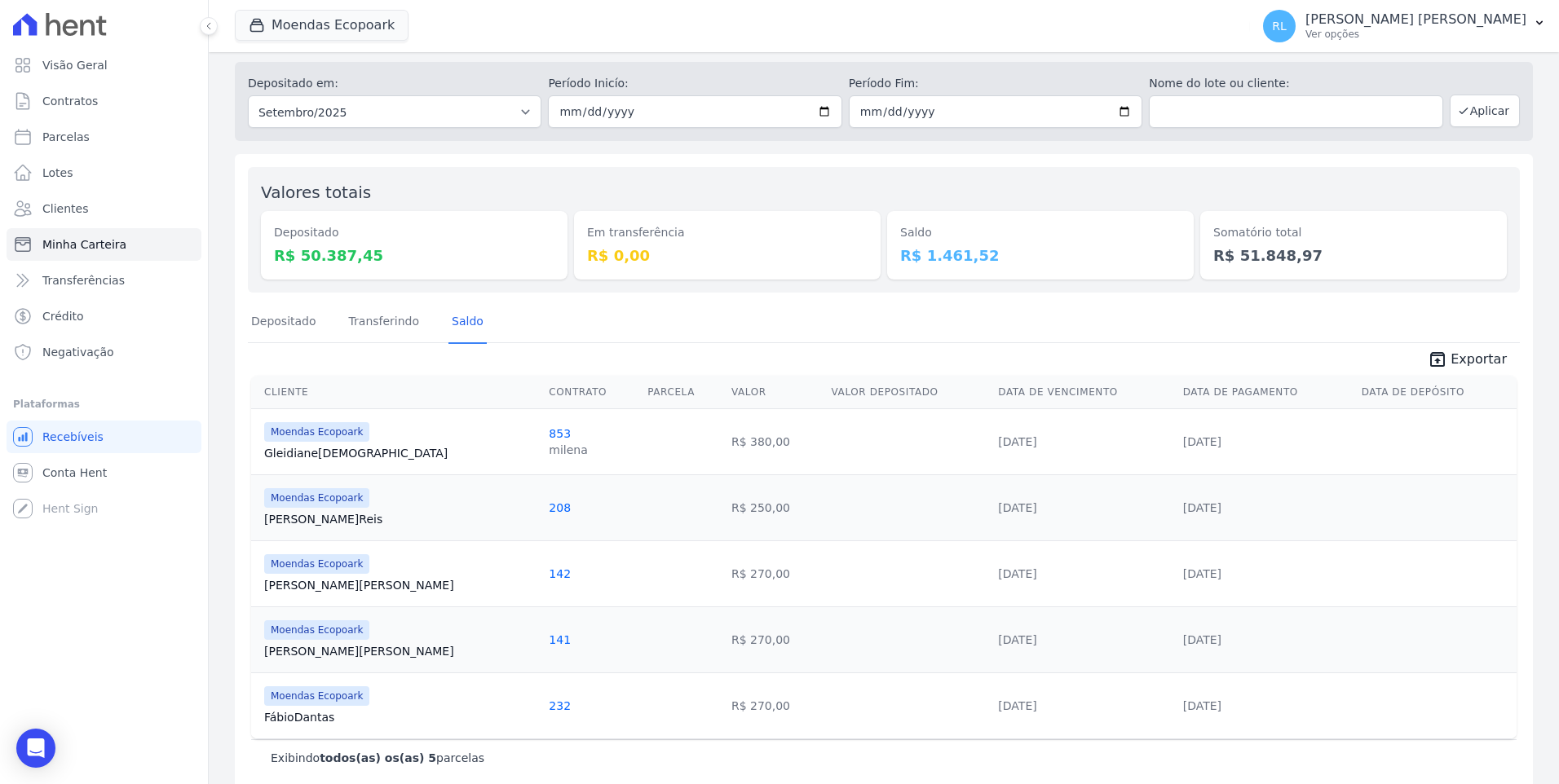
scroll to position [60, 0]
